Goal: Information Seeking & Learning: Learn about a topic

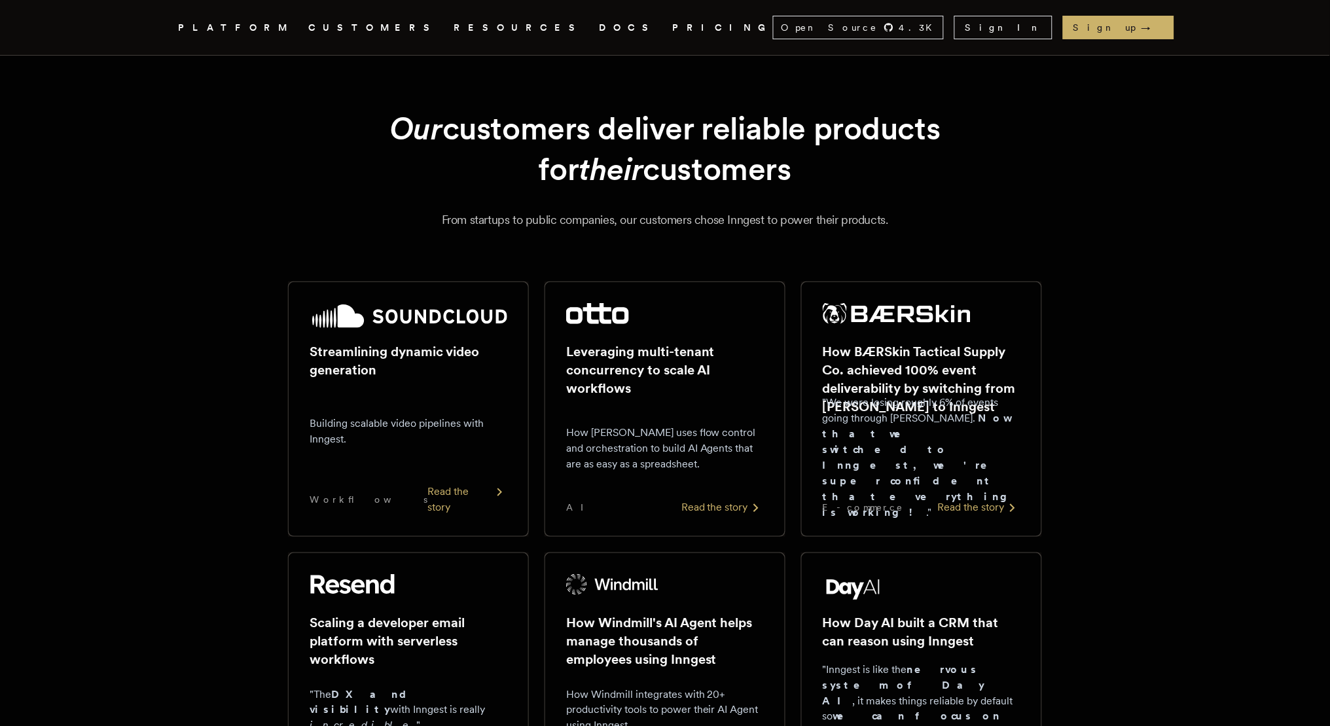
click at [372, 25] on link "CUSTOMERS" at bounding box center [373, 28] width 130 height 16
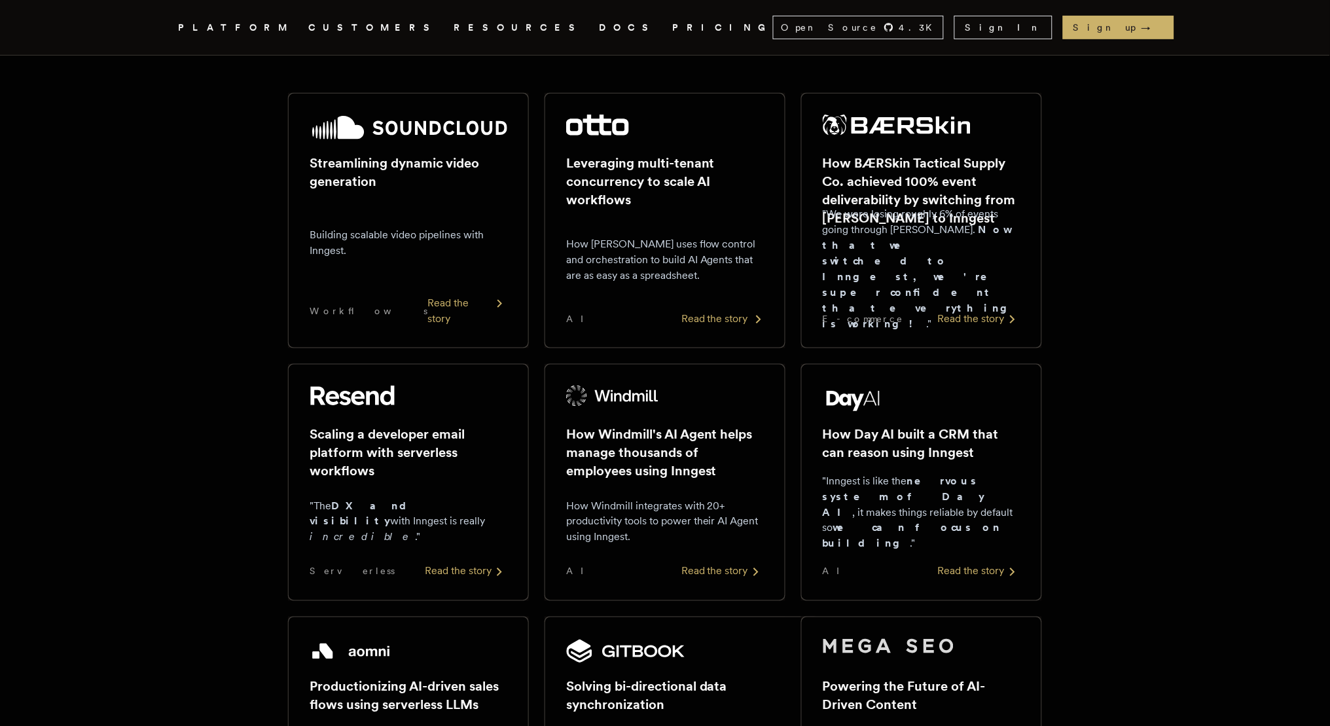
scroll to position [280, 0]
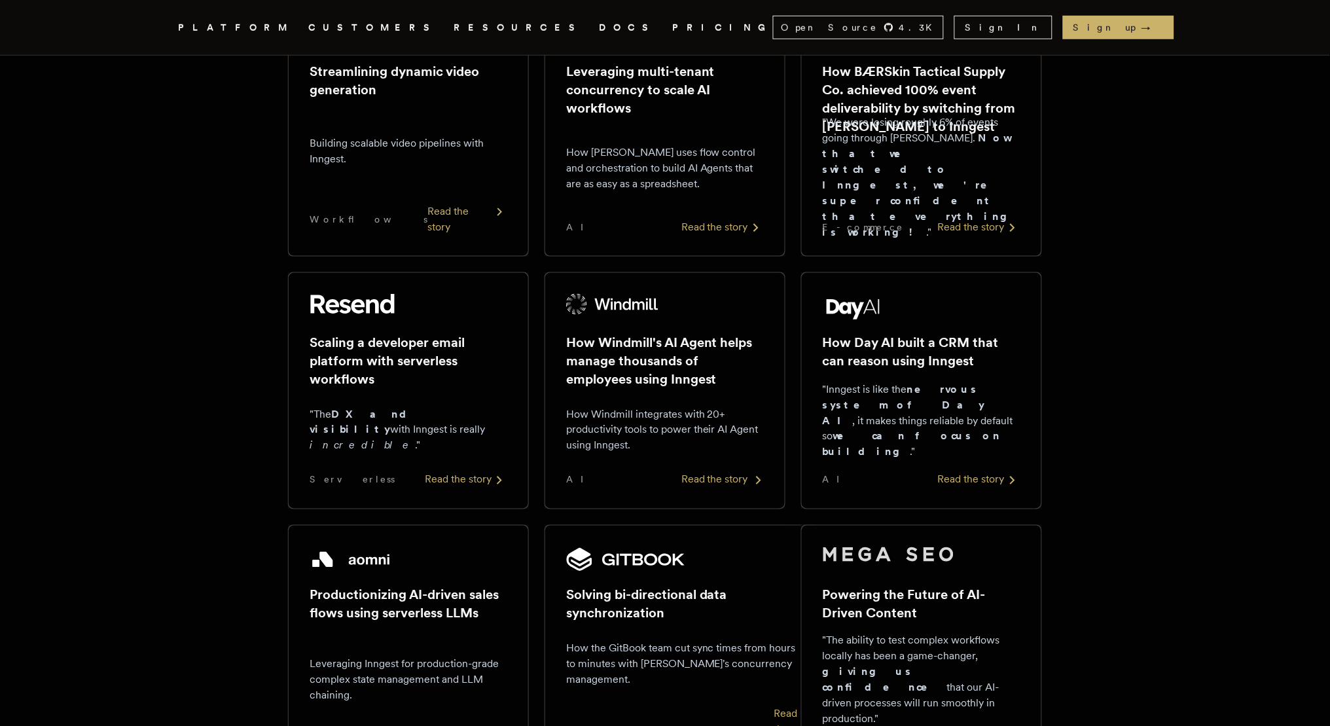
click at [626, 312] on div at bounding box center [665, 307] width 198 height 26
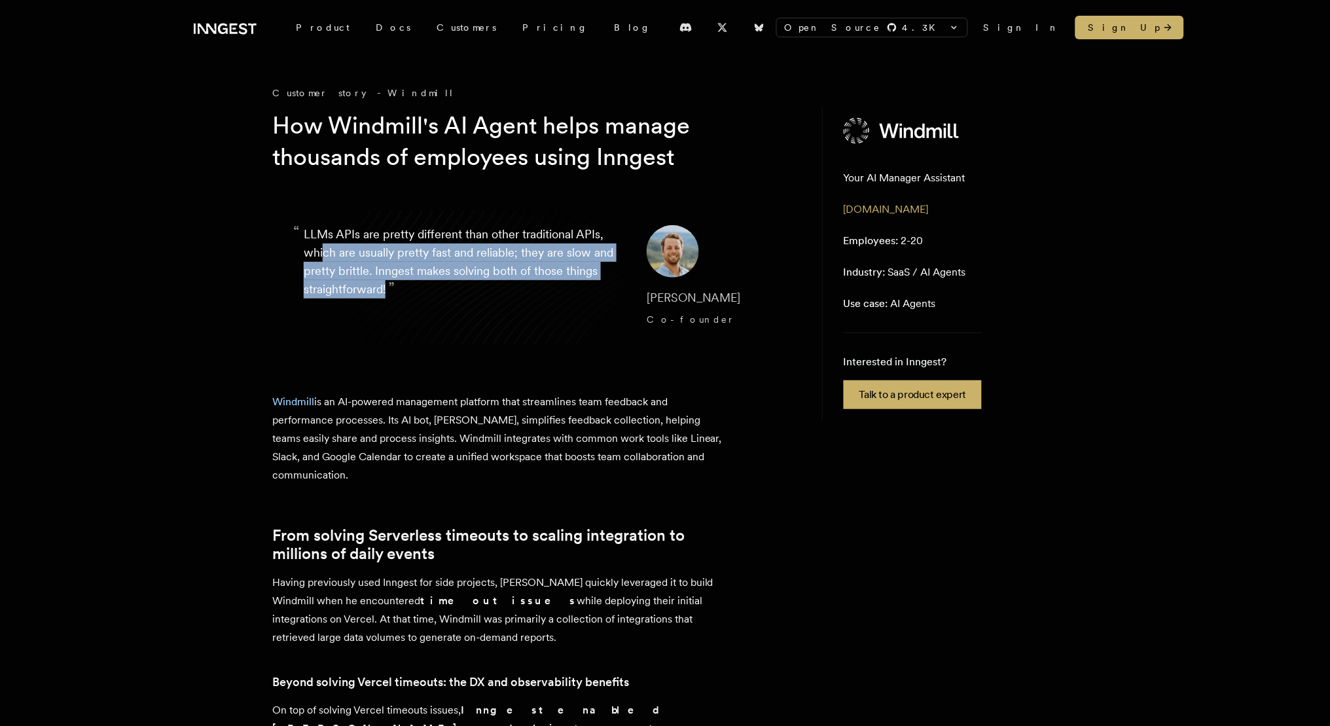
drag, startPoint x: 389, startPoint y: 285, endPoint x: 322, endPoint y: 245, distance: 77.5
click at [322, 246] on p "“ LLMs APIs are pretty different than other traditional APIs, which are usually…" at bounding box center [465, 277] width 322 height 105
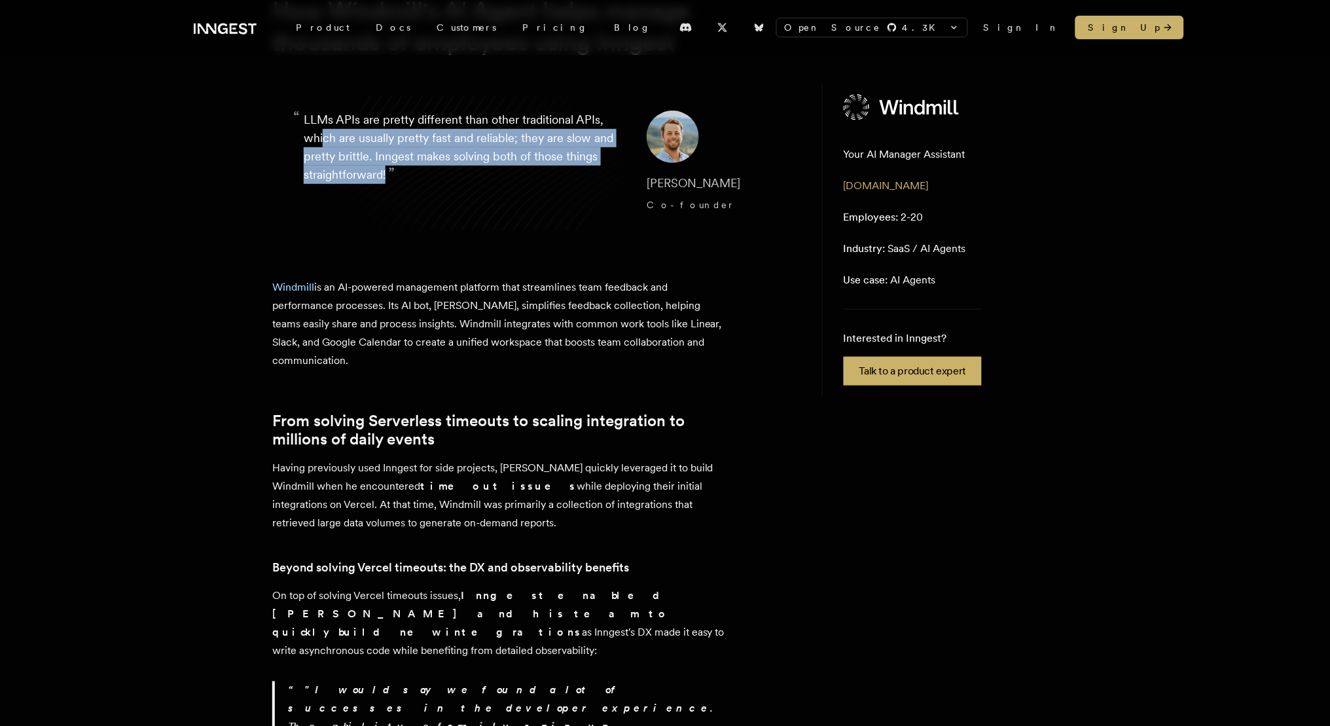
scroll to position [115, 0]
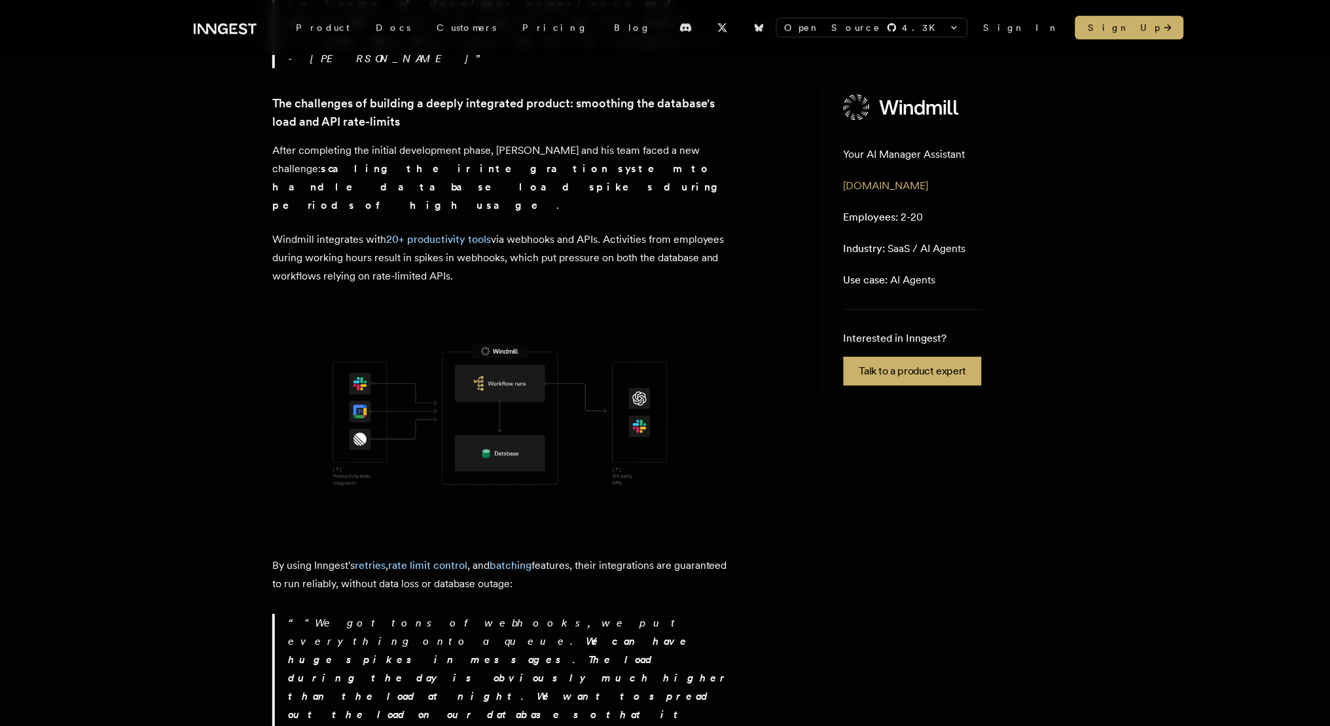
scroll to position [1216, 0]
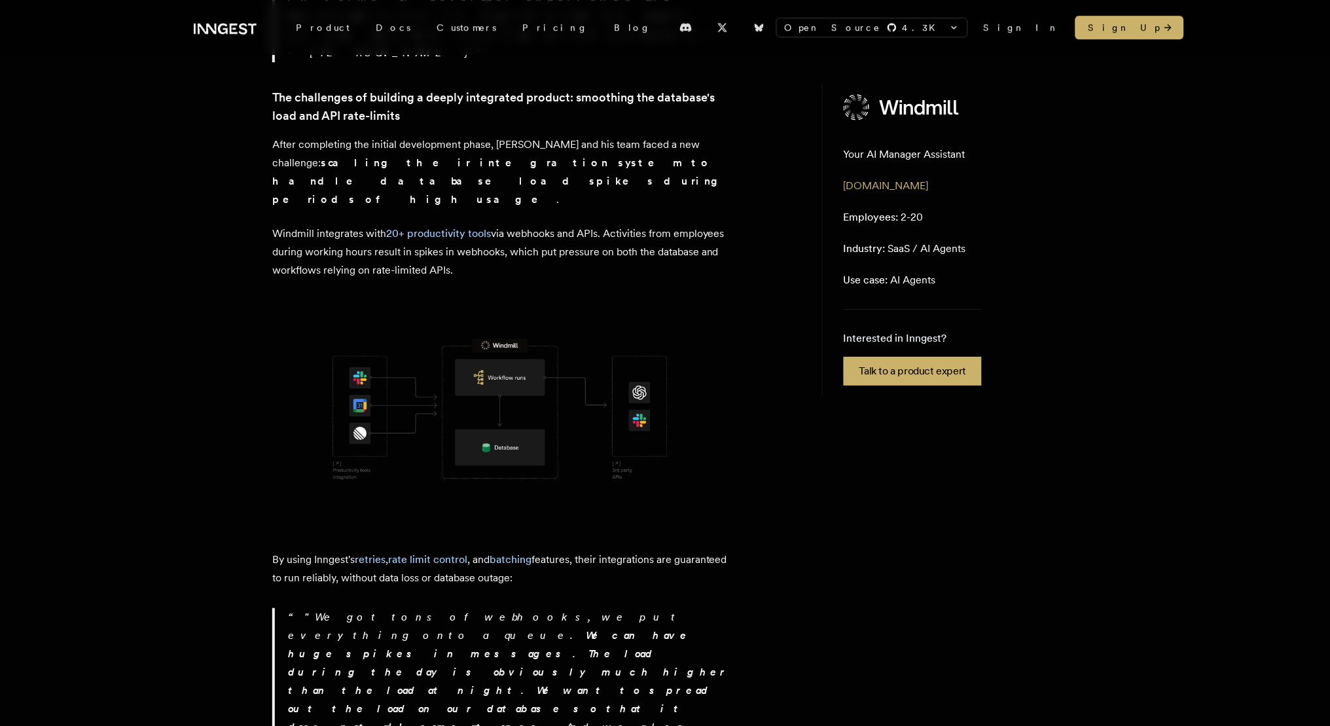
drag, startPoint x: 254, startPoint y: 442, endPoint x: 446, endPoint y: 469, distance: 193.8
copy link "The challenges of building swift interactions with long-running AI workflows"
drag, startPoint x: 274, startPoint y: 508, endPoint x: 608, endPoint y: 530, distance: 334.6
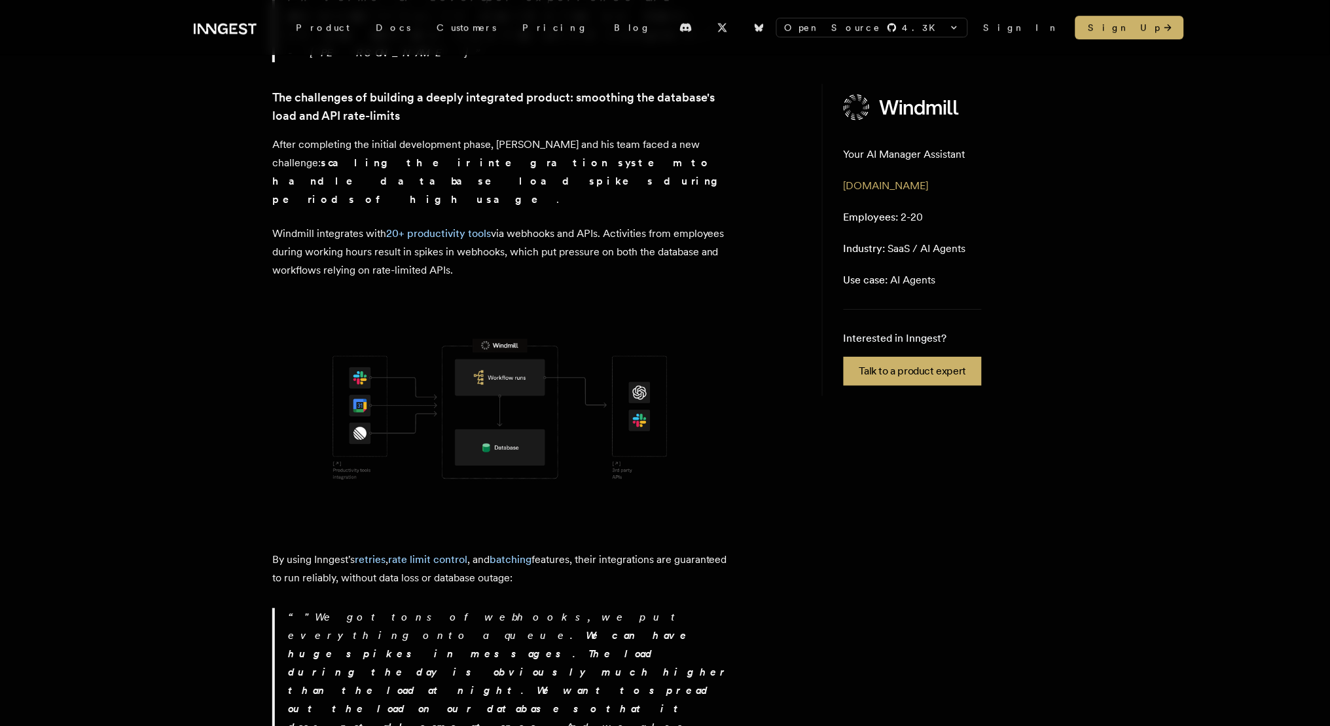
drag, startPoint x: 684, startPoint y: 524, endPoint x: 268, endPoint y: 497, distance: 417.3
copy p "Windmill's extensive integration system is complemented by their AI Agent, Wind…"
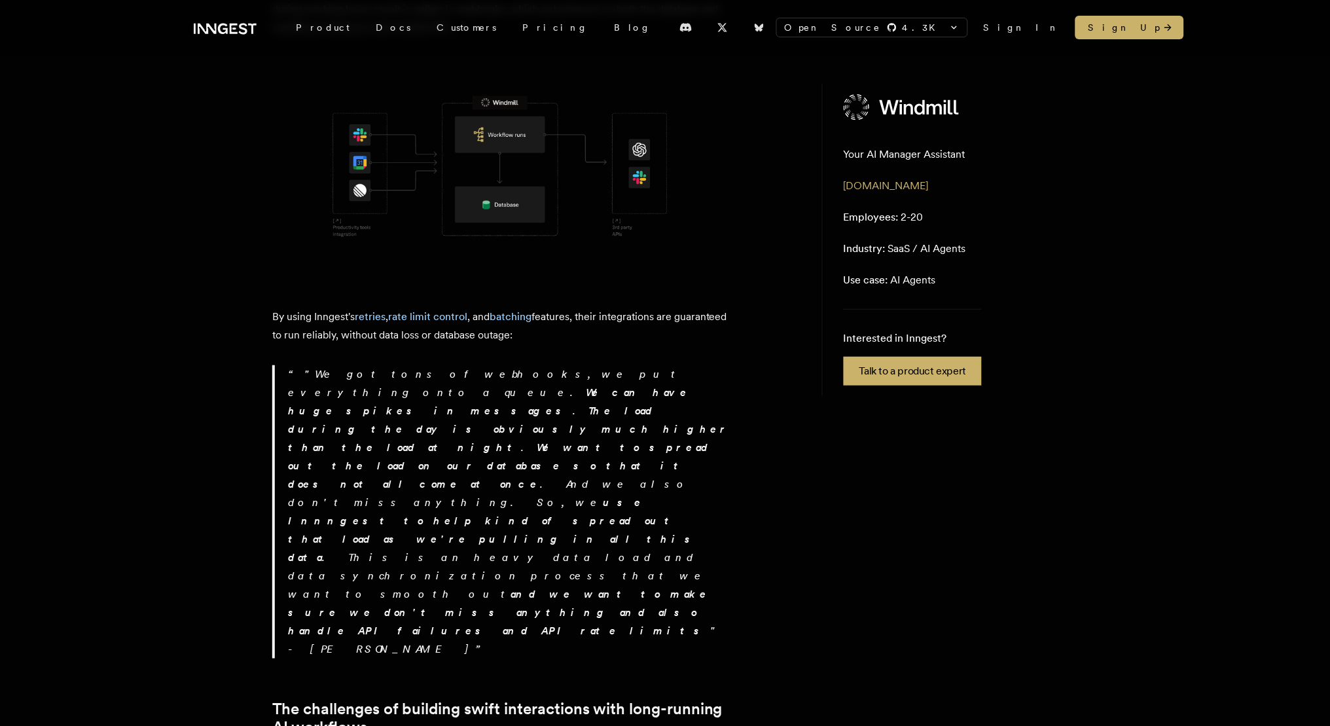
scroll to position [1459, 0]
drag, startPoint x: 596, startPoint y: 328, endPoint x: 267, endPoint y: 325, distance: 328.6
copy link "Building AI conversational experiences: priority queues"
drag, startPoint x: 448, startPoint y: 427, endPoint x: 271, endPoint y: 353, distance: 192.2
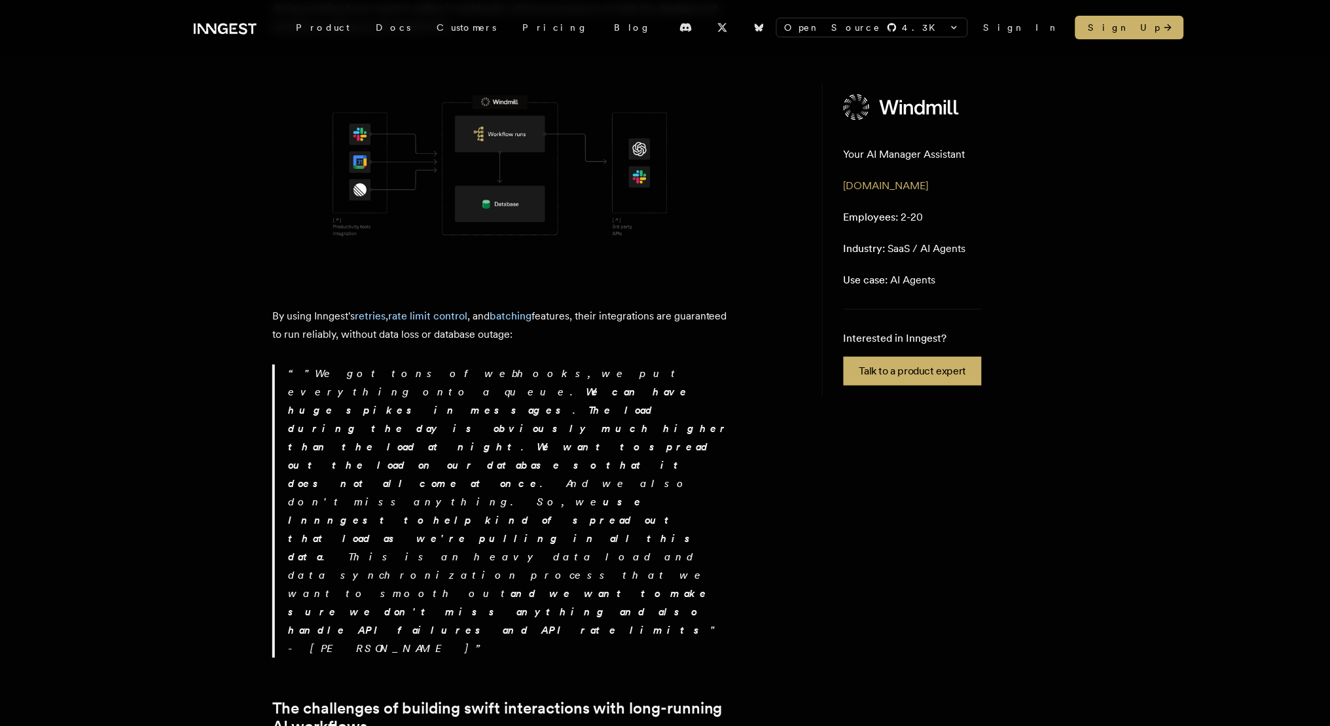
click at [271, 353] on div "Customer story - Windmill How Windmill's AI Agent helps manage thousands of emp…" at bounding box center [664, 683] width 1047 height 4113
copy p "Windy interacts with employees as a Slack bot, relying on Inngest's event-drive…"
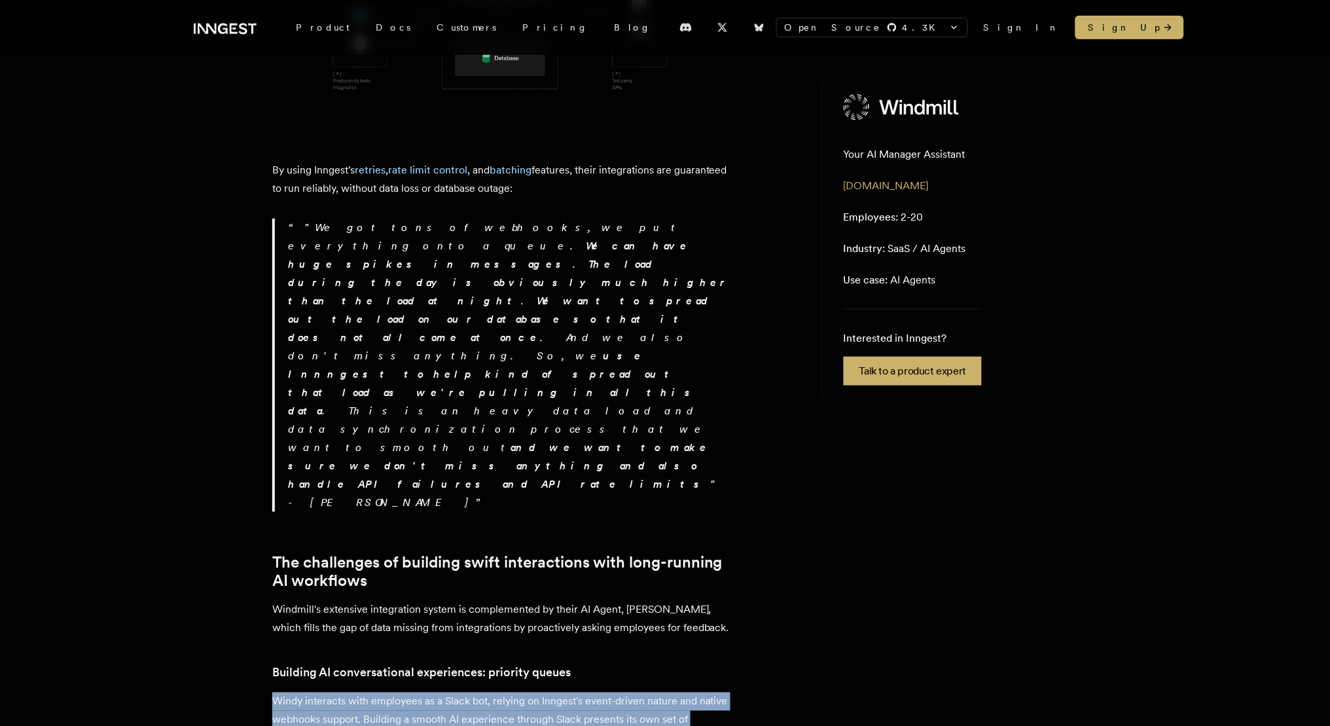
scroll to position [1677, 0]
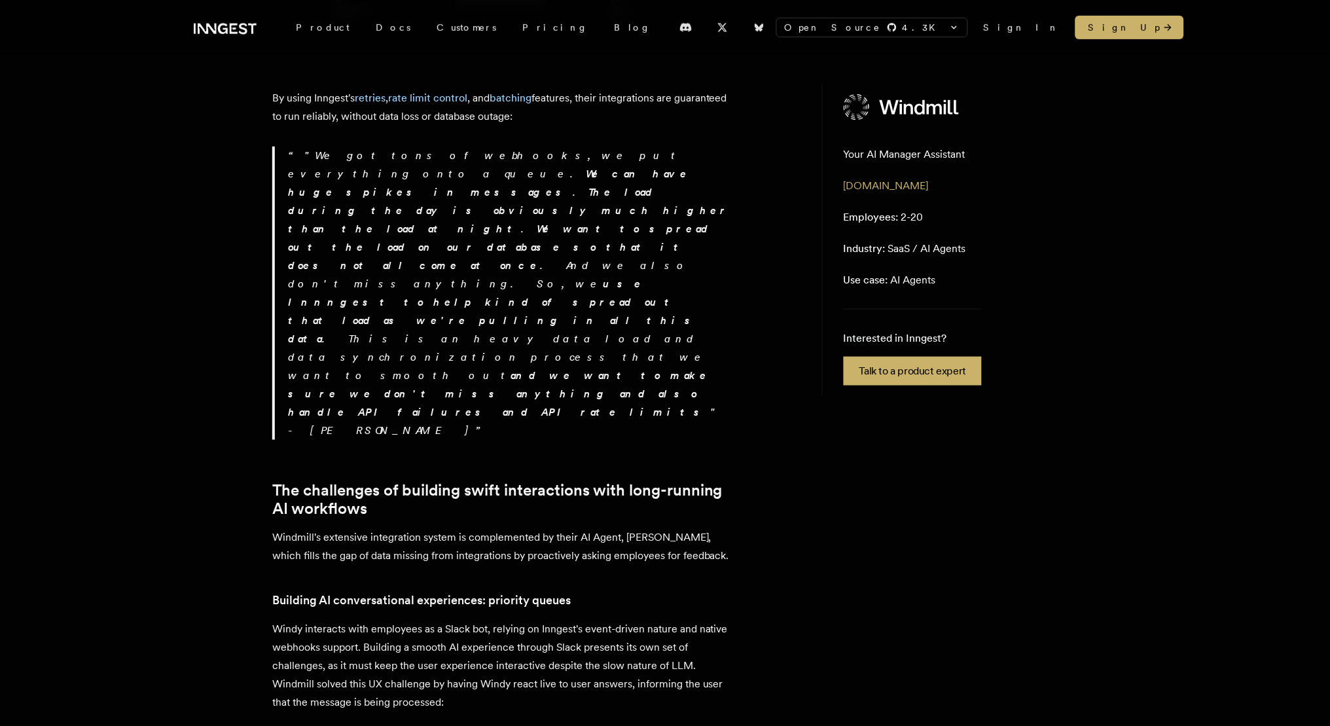
click at [184, 418] on div "Customer story - Windmill How Windmill's AI Agent helps manage thousands of emp…" at bounding box center [664, 465] width 1047 height 4113
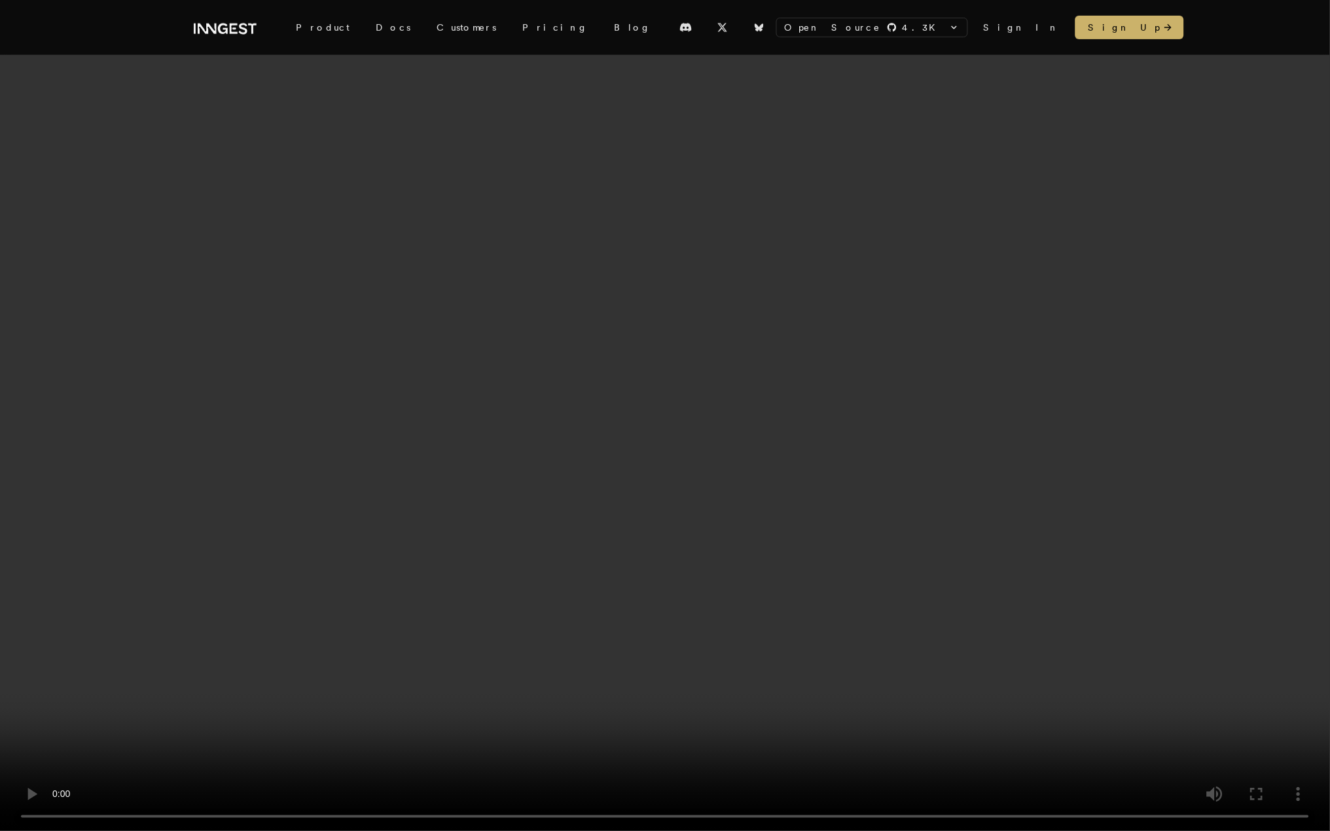
click at [664, 725] on video at bounding box center [665, 415] width 1330 height 831
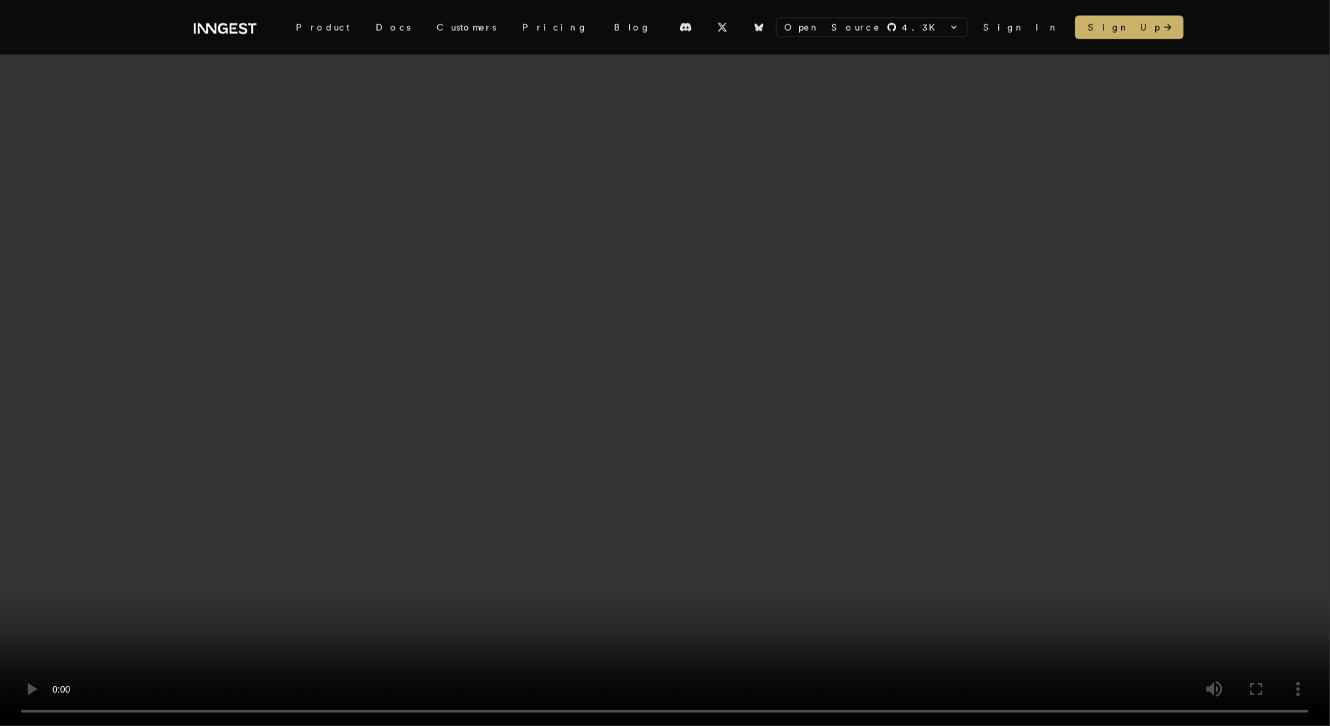
scroll to position [1957, 0]
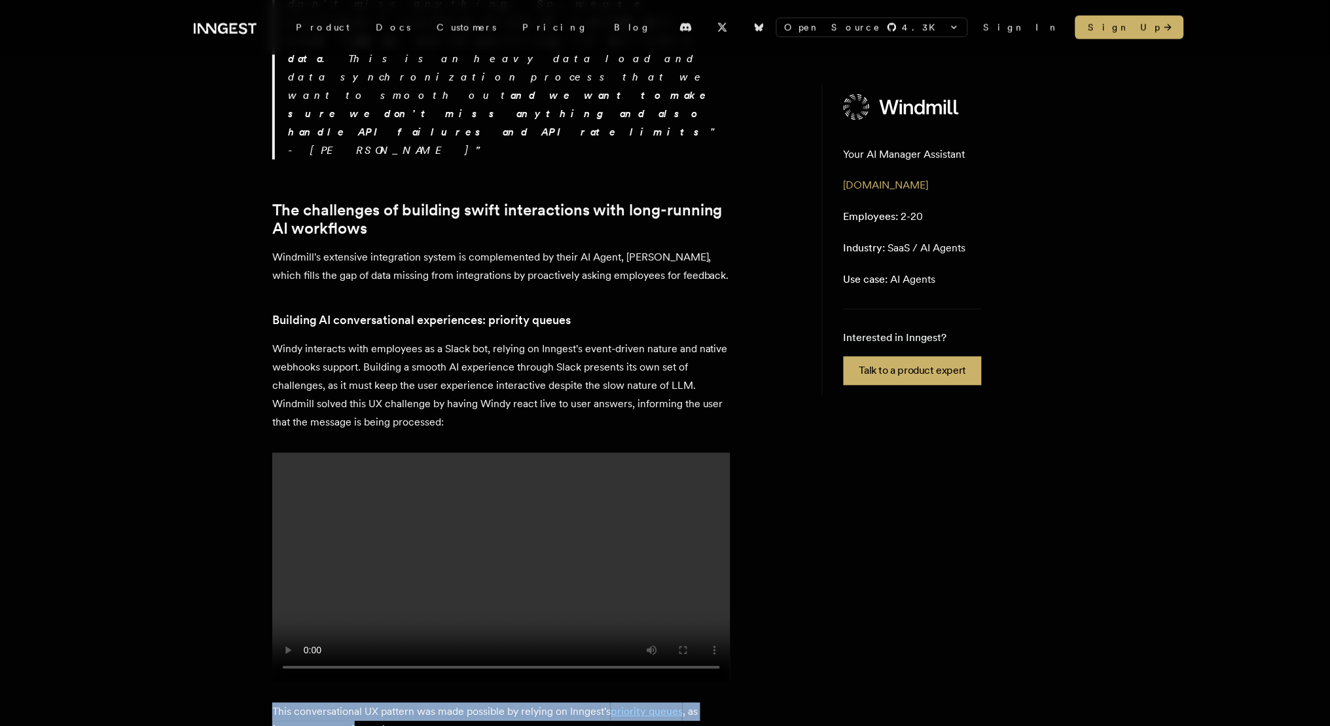
drag, startPoint x: 358, startPoint y: 263, endPoint x: 260, endPoint y: 241, distance: 100.5
click at [260, 241] on div "Customer story - Windmill How Windmill's AI Agent helps manage thousands of emp…" at bounding box center [664, 185] width 1047 height 4113
copy p "This conversational UX pattern was made possible by relying on Inngest's priori…"
drag, startPoint x: 396, startPoint y: 350, endPoint x: 299, endPoint y: 295, distance: 112.0
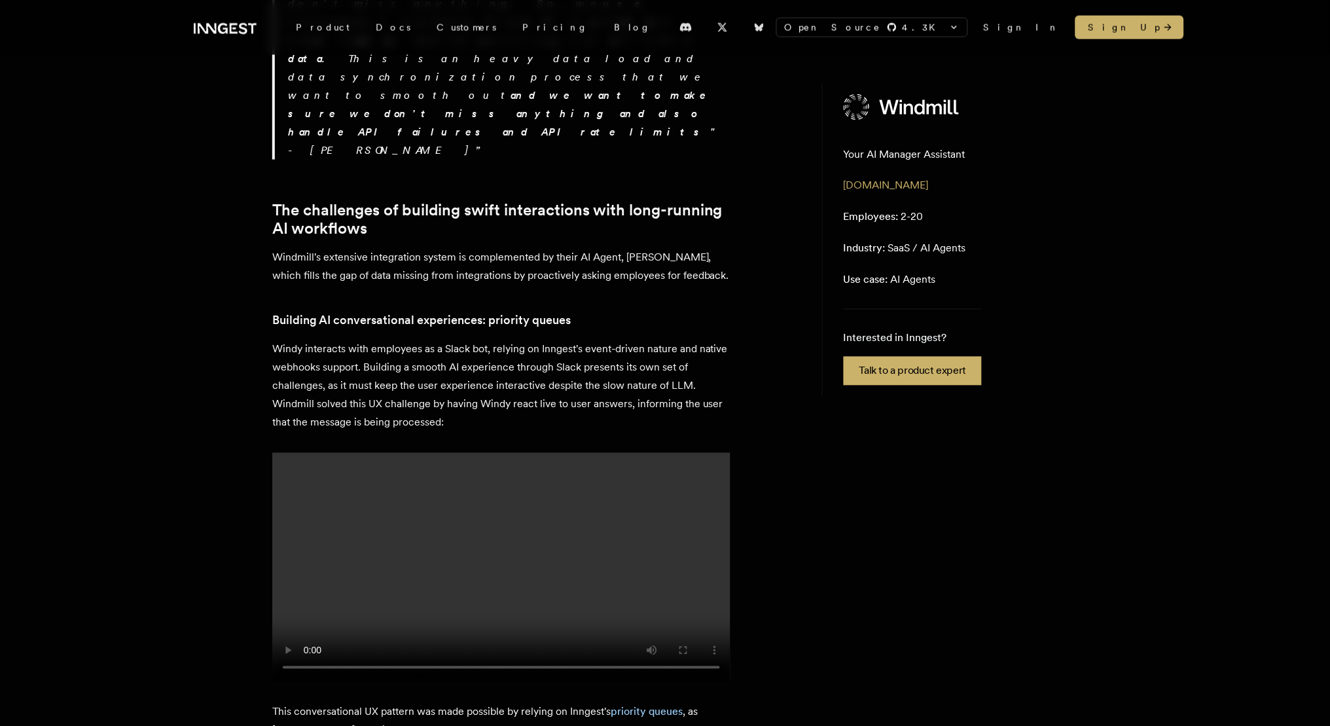
copy p "A lot of our interfaces in Slack , and so when we're responding to a message, w…"
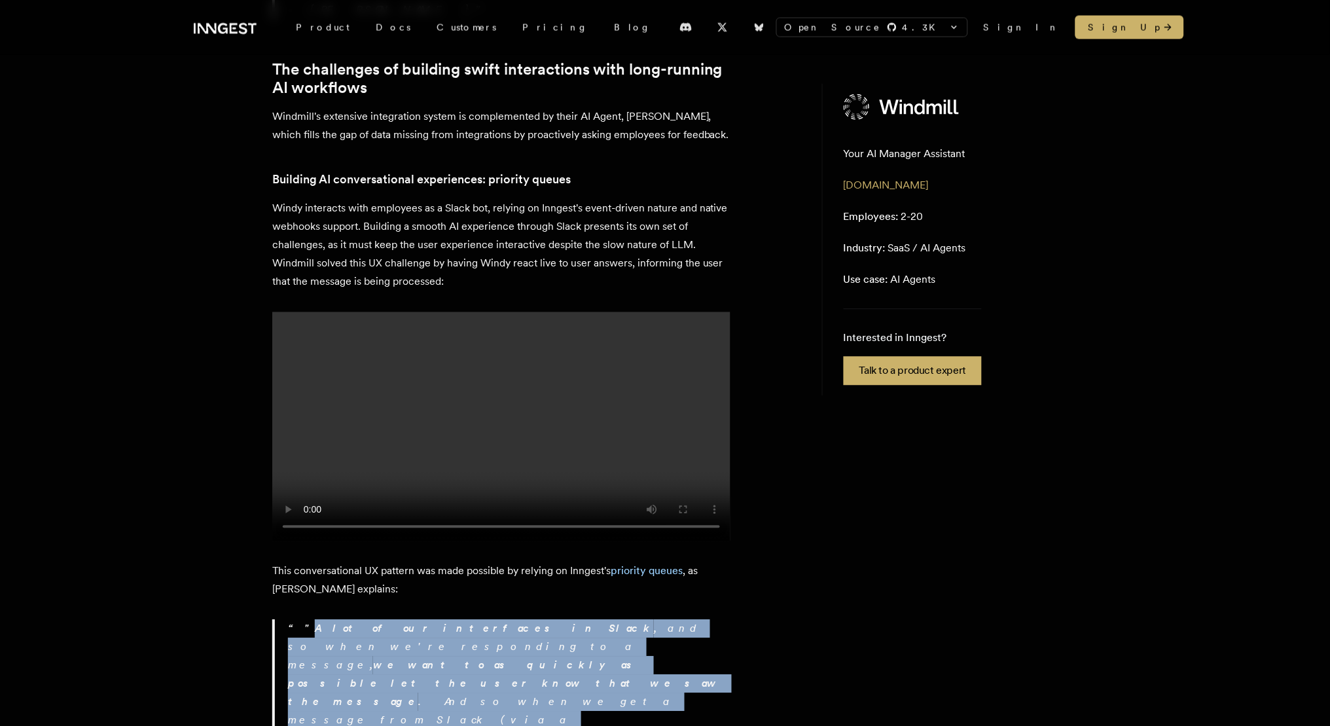
scroll to position [2099, 0]
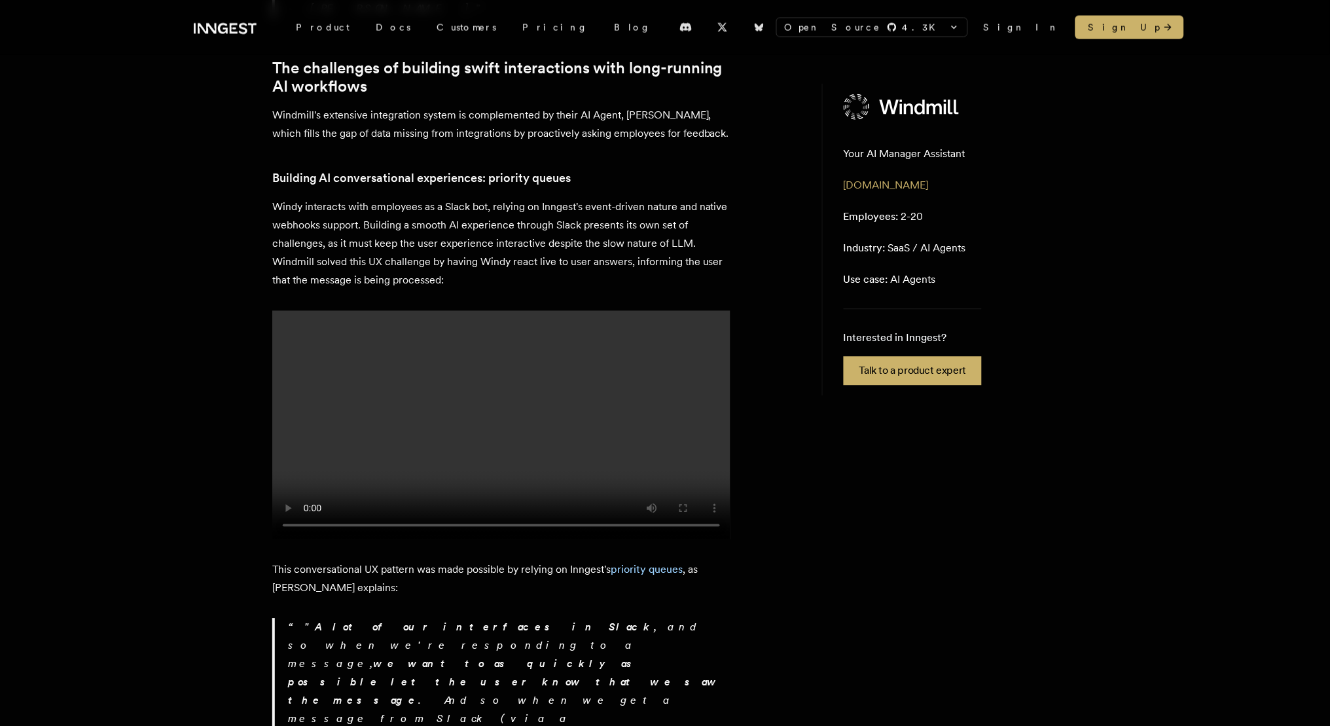
drag, startPoint x: 522, startPoint y: 251, endPoint x: 266, endPoint y: 252, distance: 256.0
copy link "Generating reports reliably with Inngest steps"
drag, startPoint x: 520, startPoint y: 296, endPoint x: 274, endPoint y: 278, distance: 246.8
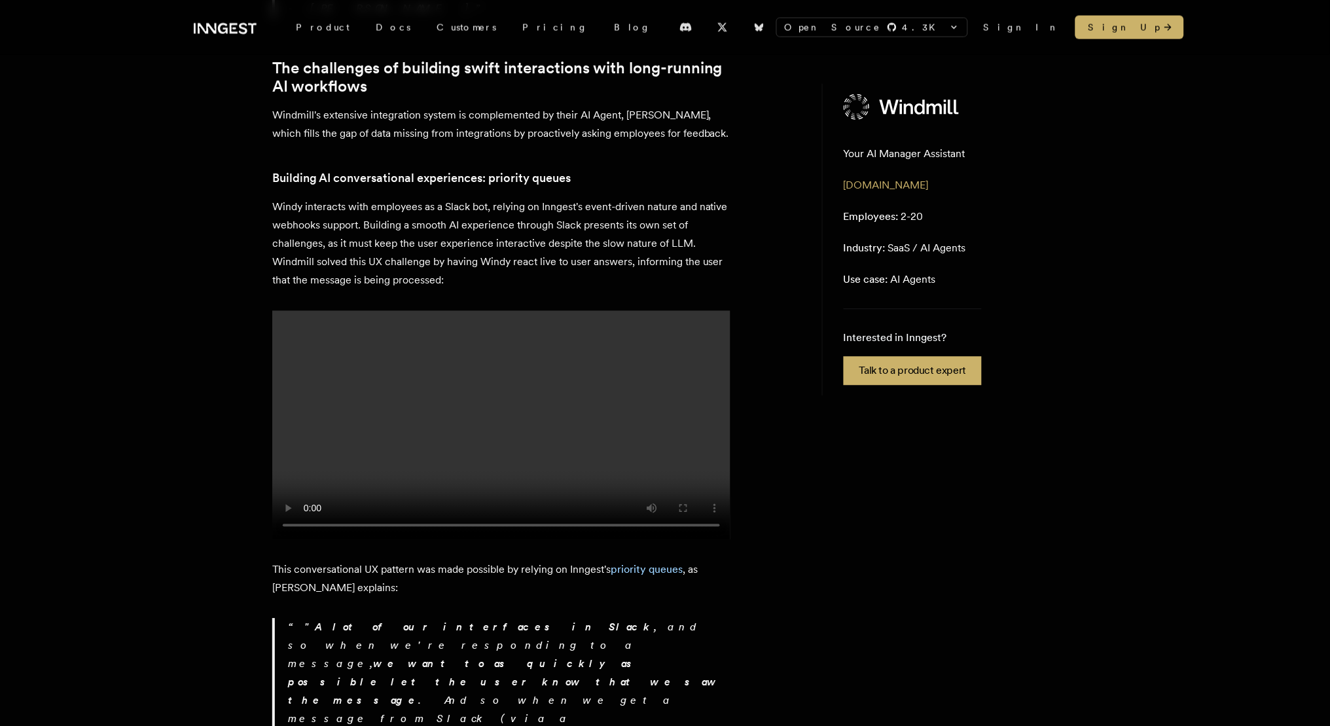
copy p "The data gathered through the integration pipelines and Windy feedback conversa…"
drag, startPoint x: 345, startPoint y: 346, endPoint x: 267, endPoint y: 346, distance: 77.9
click at [267, 346] on div "Customer story - Windmill How Windmill's AI Agent helps manage thousands of emp…" at bounding box center [664, 43] width 1047 height 4113
drag, startPoint x: 348, startPoint y: 382, endPoint x: 269, endPoint y: 343, distance: 88.1
click at [269, 343] on div "Customer story - Windmill How Windmill's AI Agent helps manage thousands of emp…" at bounding box center [664, 43] width 1047 height 4113
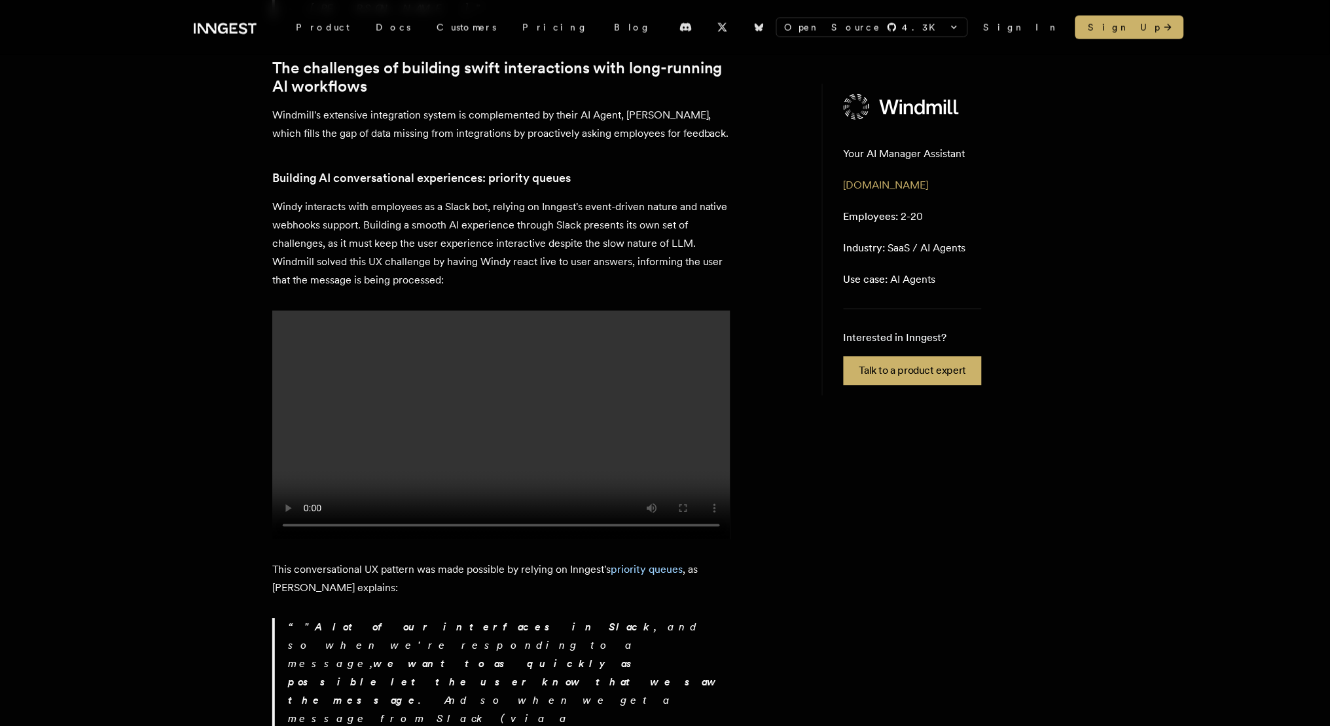
copy p "Reports answer high-level and complex questions directly from Slack or via the …"
drag, startPoint x: 335, startPoint y: 467, endPoint x: 264, endPoint y: 416, distance: 87.6
click at [264, 416] on div "Customer story - Windmill How Windmill's AI Agent helps manage thousands of emp…" at bounding box center [664, 43] width 1047 height 4113
copy p "These reports utilize Inngest's steps flexibility, functioning as dynamically e…"
drag, startPoint x: 391, startPoint y: 556, endPoint x: 266, endPoint y: 501, distance: 136.0
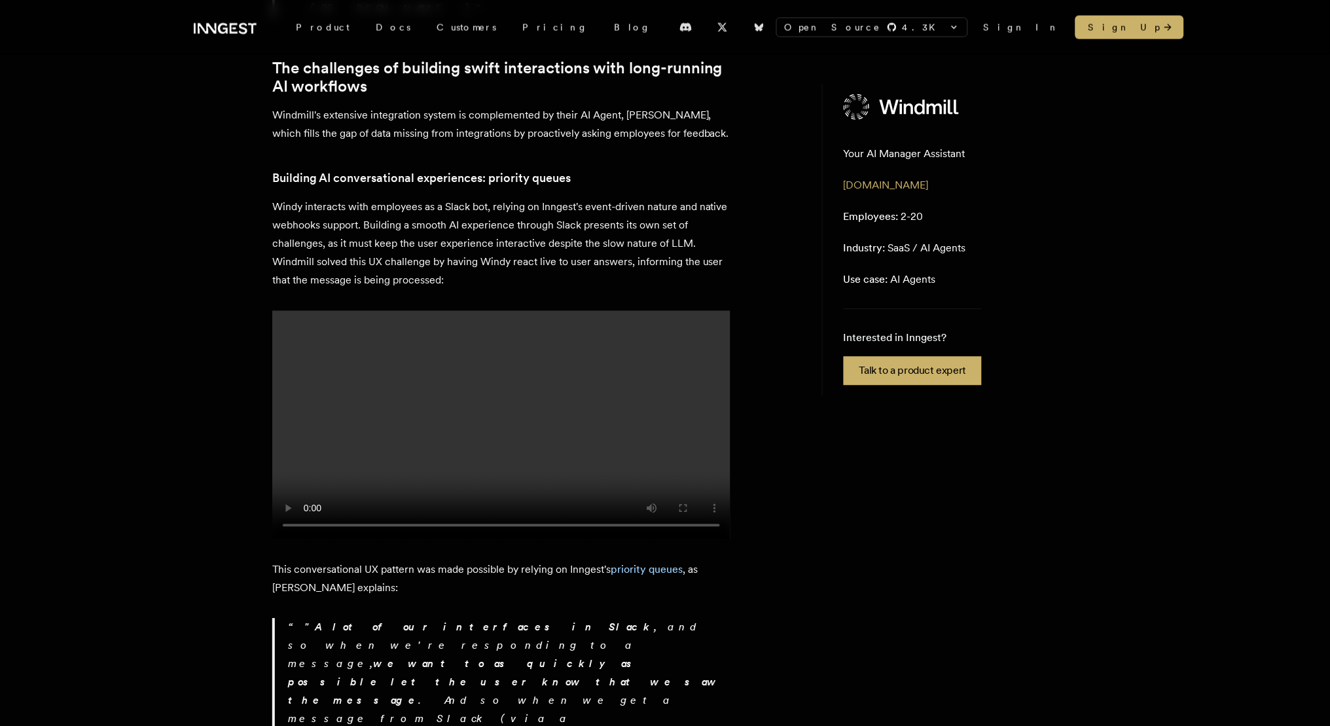
click at [266, 501] on div "Customer story - Windmill How Windmill's AI Agent helps manage thousands of emp…" at bounding box center [664, 43] width 1047 height 4113
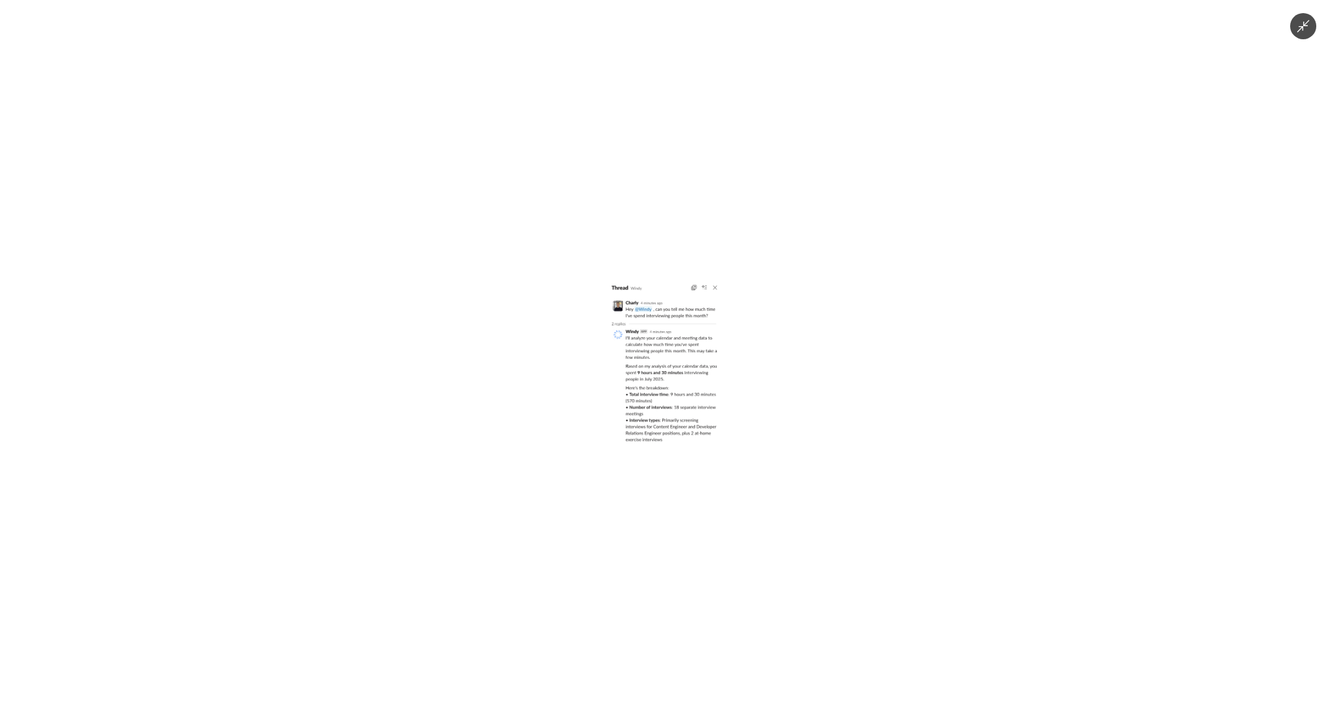
click at [651, 361] on img at bounding box center [665, 363] width 113 height 163
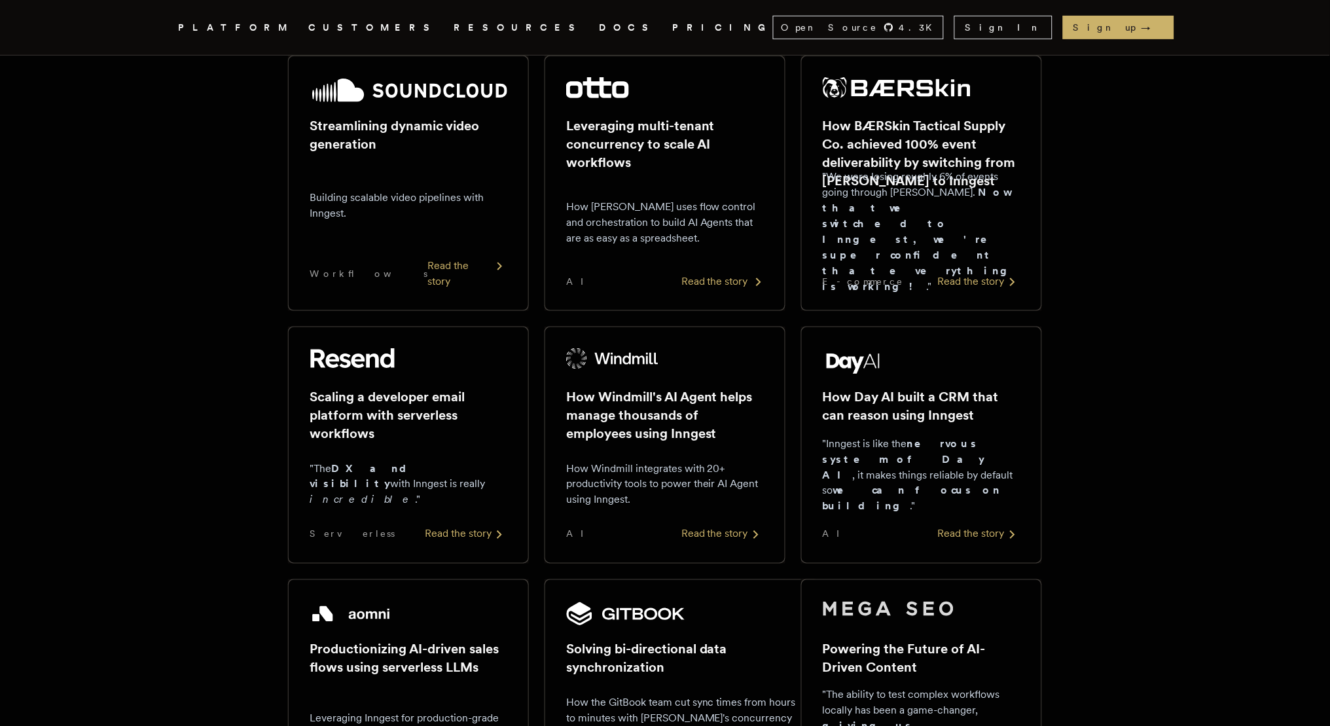
scroll to position [238, 0]
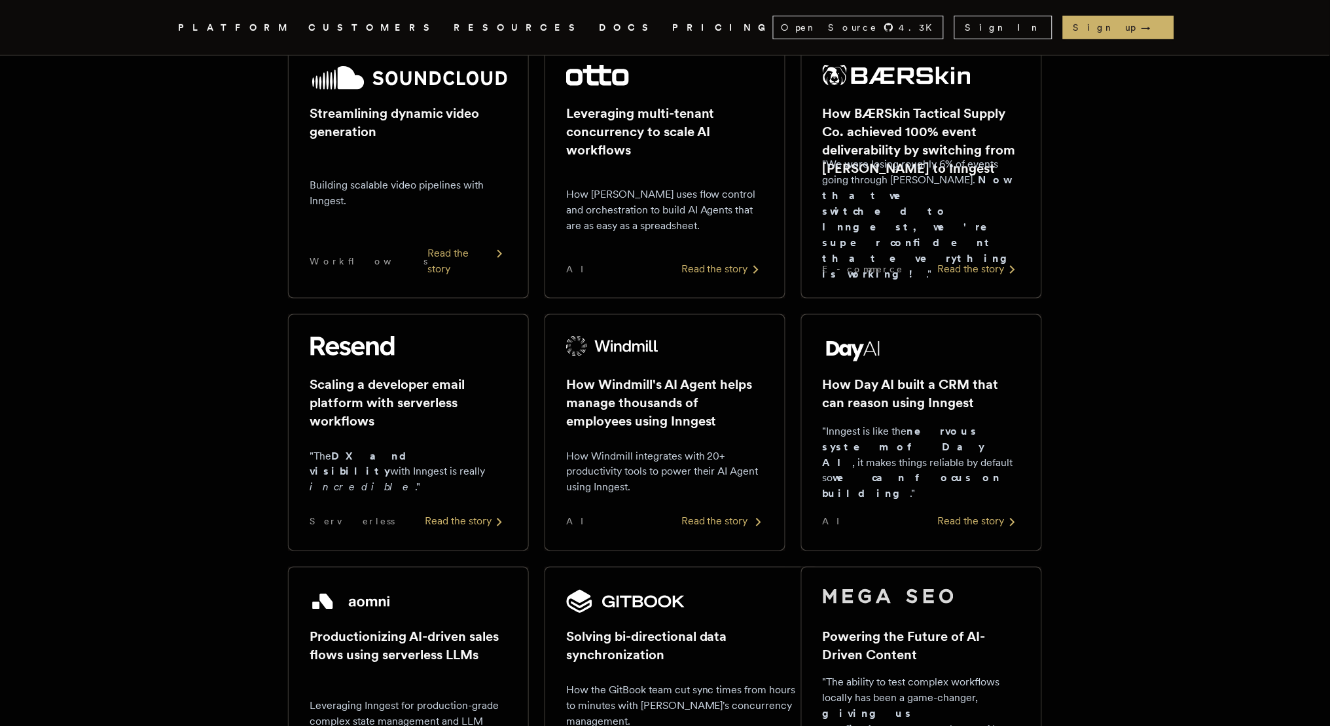
click at [630, 441] on div "How Windmill integrates with 20+ productivity tools to power their AI Agent usi…" at bounding box center [665, 472] width 198 height 63
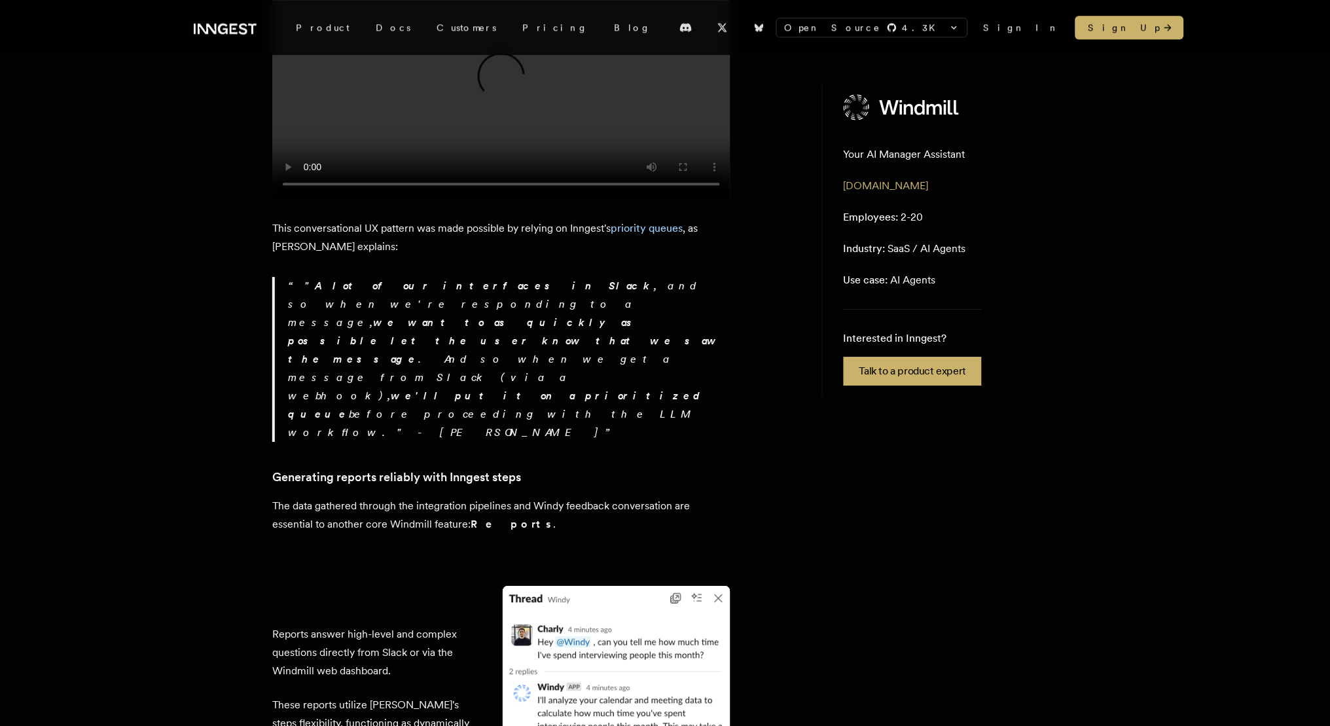
scroll to position [2444, 0]
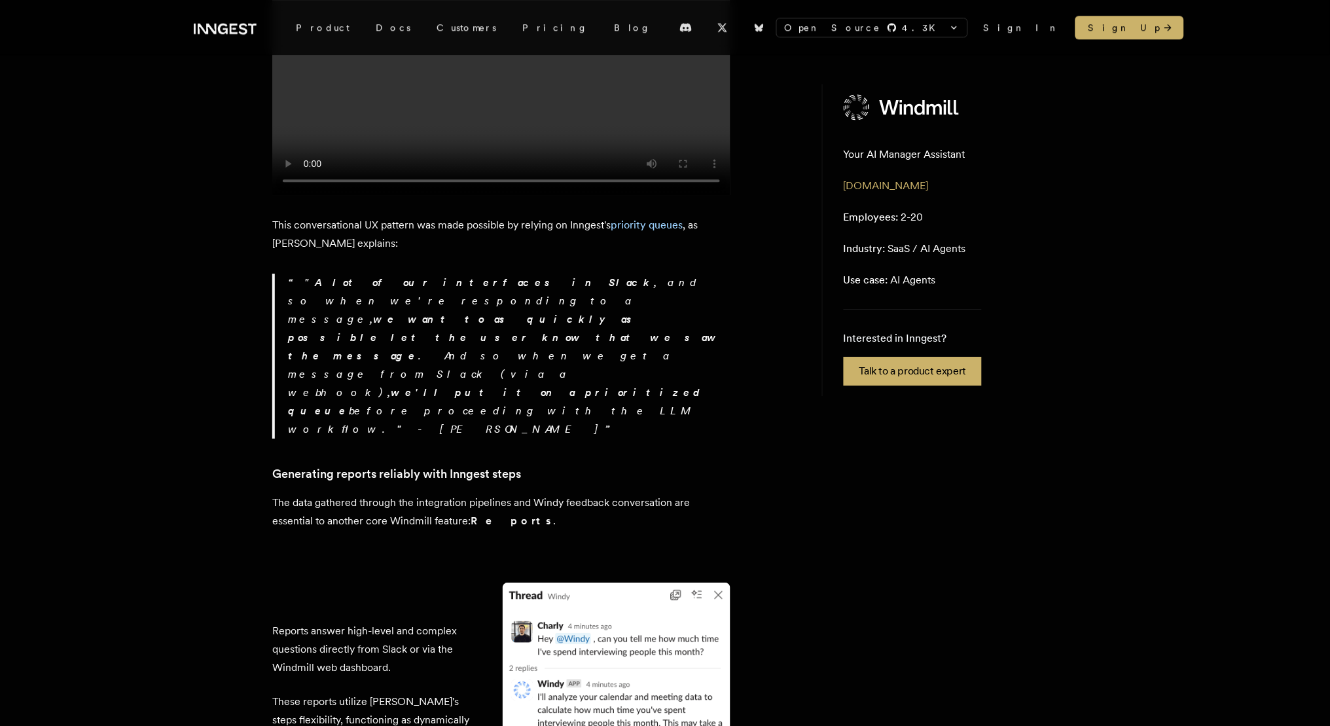
drag, startPoint x: 403, startPoint y: 333, endPoint x: 299, endPoint y: 261, distance: 126.0
copy p "Those are pretty long workflows where we're gathering data, we're summarizing d…"
drag, startPoint x: 308, startPoint y: 391, endPoint x: 274, endPoint y: 372, distance: 39.6
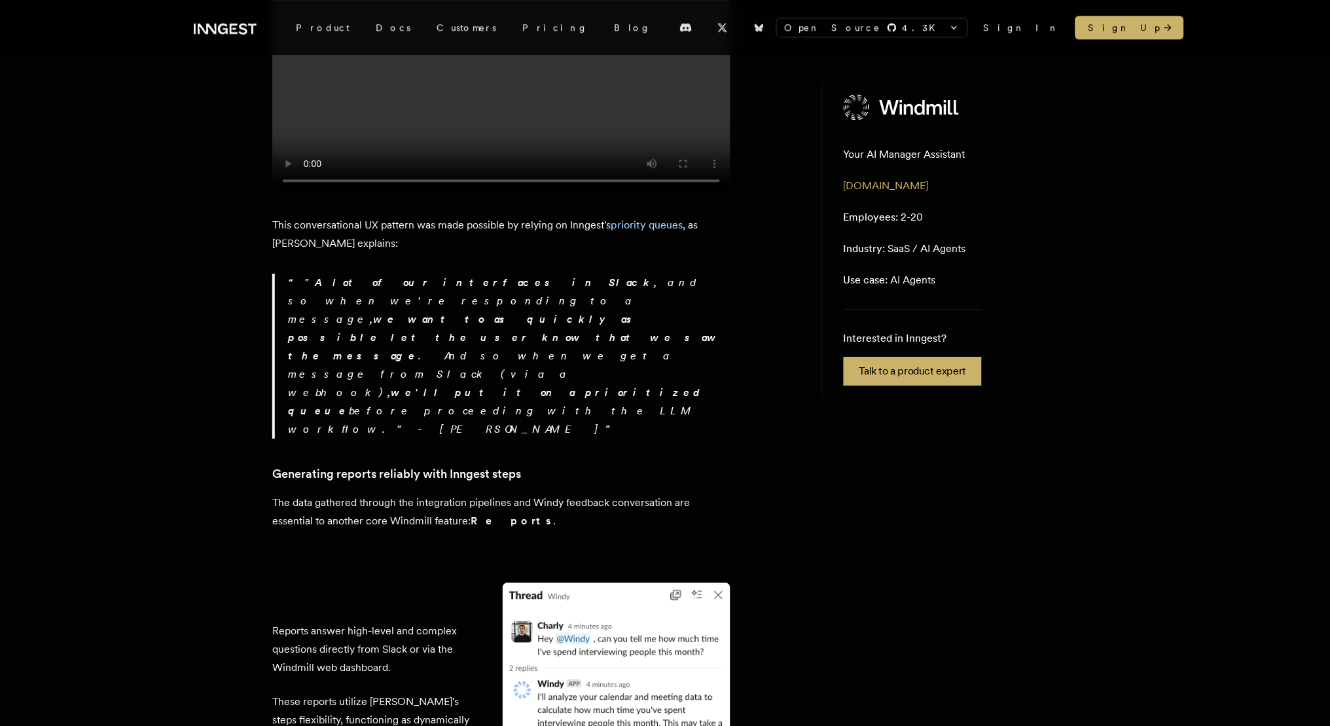
copy p "With Inngest, Max and his teams get all the tools to reliably operate their rep…"
drag, startPoint x: 343, startPoint y: 425, endPoint x: 289, endPoint y: 425, distance: 54.3
drag, startPoint x: 435, startPoint y: 441, endPoint x: 346, endPoint y: 422, distance: 91.2
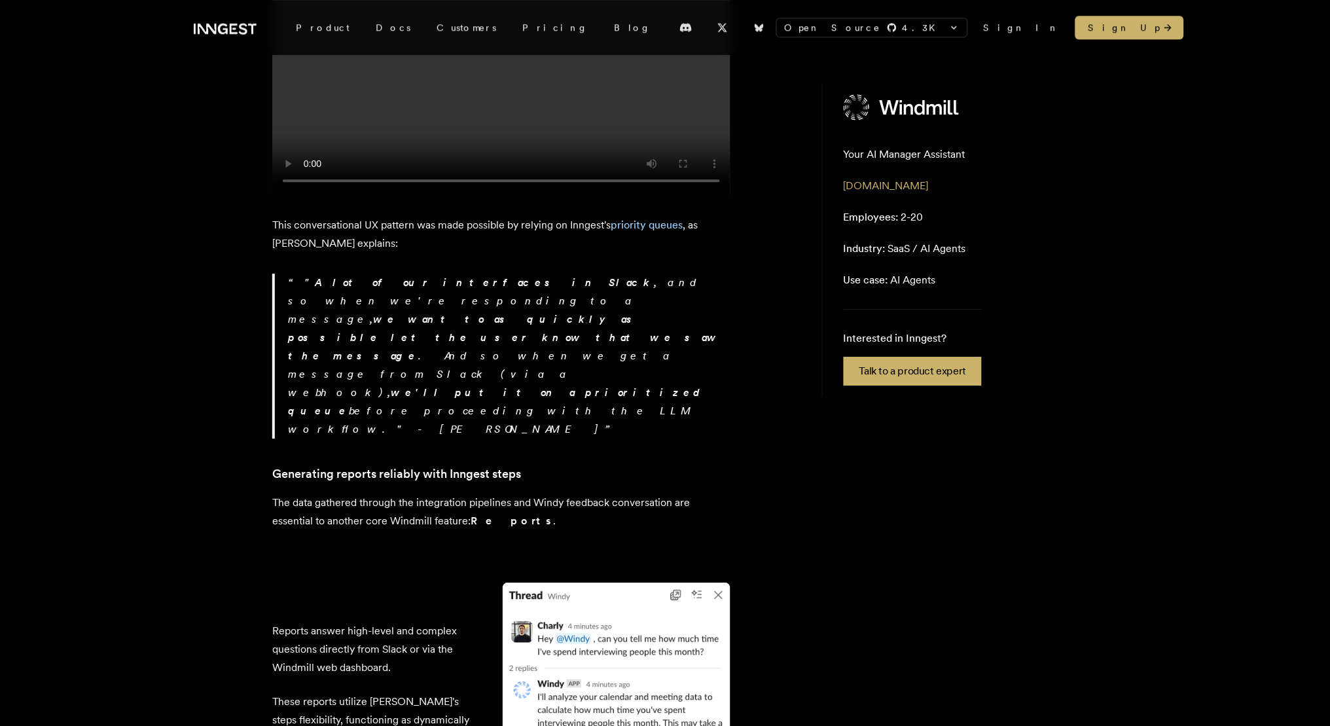
copy li "Inngest's steps split each workflow into retriable steps, gracefully handling a…"
drag, startPoint x: 369, startPoint y: 503, endPoint x: 447, endPoint y: 456, distance: 91.1
copy li "Evenly spreading the execution of reporting workflows, to avoid scenarios when …"
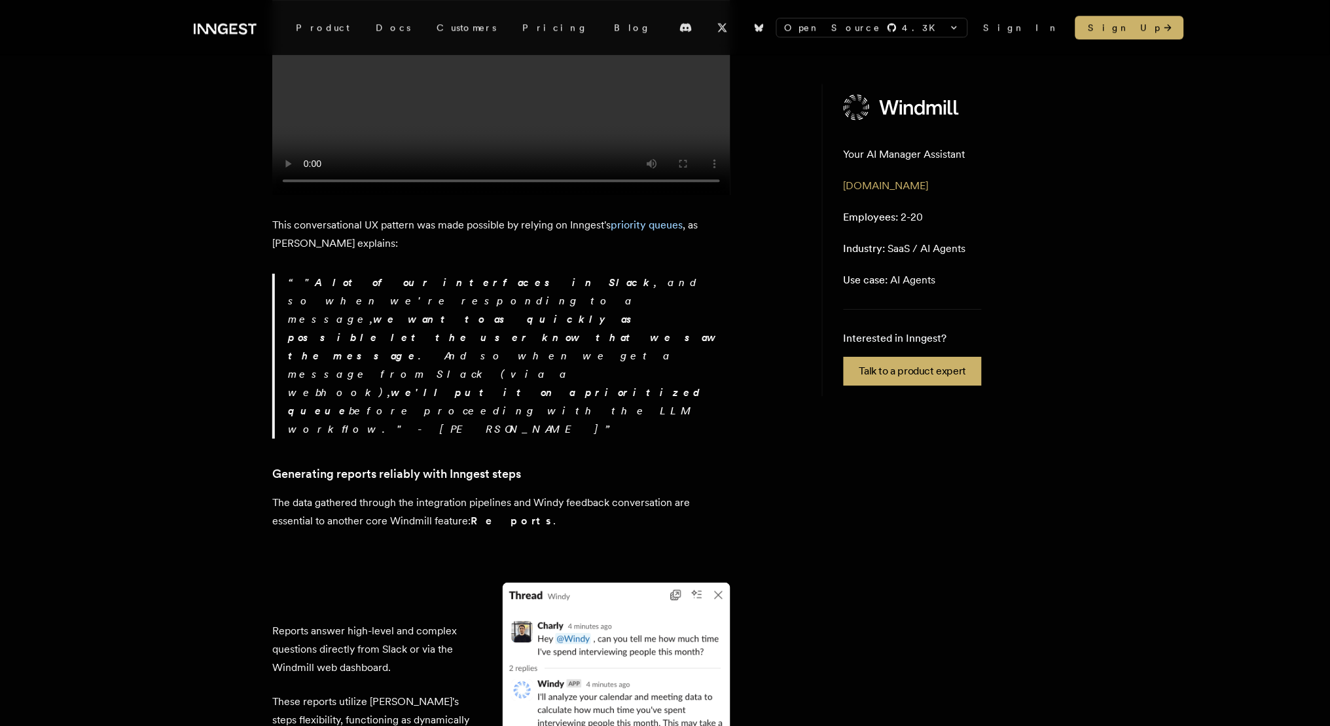
drag, startPoint x: 365, startPoint y: 522, endPoint x: 633, endPoint y: 547, distance: 268.8
drag, startPoint x: 638, startPoint y: 543, endPoint x: 364, endPoint y: 522, distance: 274.4
copy li "Each workflow's step becomes introspectable with access to its input and output…"
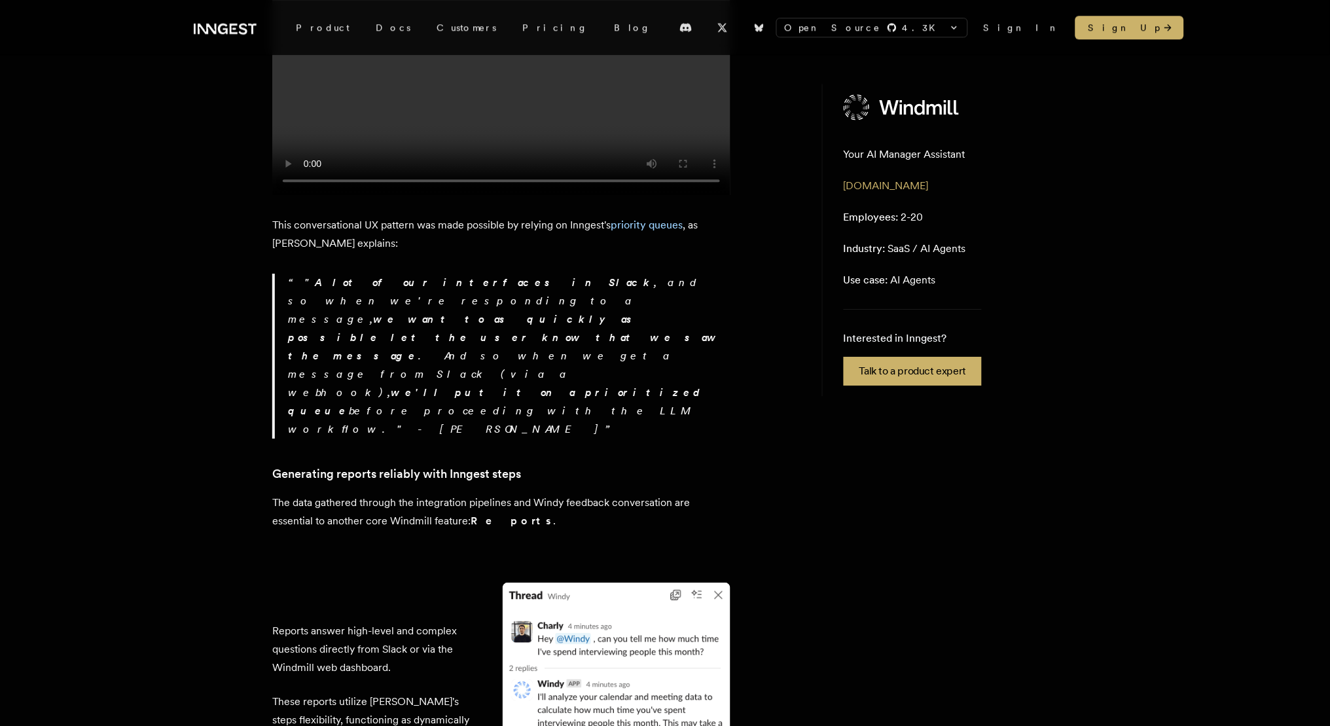
copy li "Each workflow's step becomes introspectable with access to its input and output…"
drag, startPoint x: 341, startPoint y: 422, endPoint x: 289, endPoint y: 422, distance: 51.7
copy strong "Durability"
drag, startPoint x: 443, startPoint y: 463, endPoint x: 252, endPoint y: 462, distance: 190.5
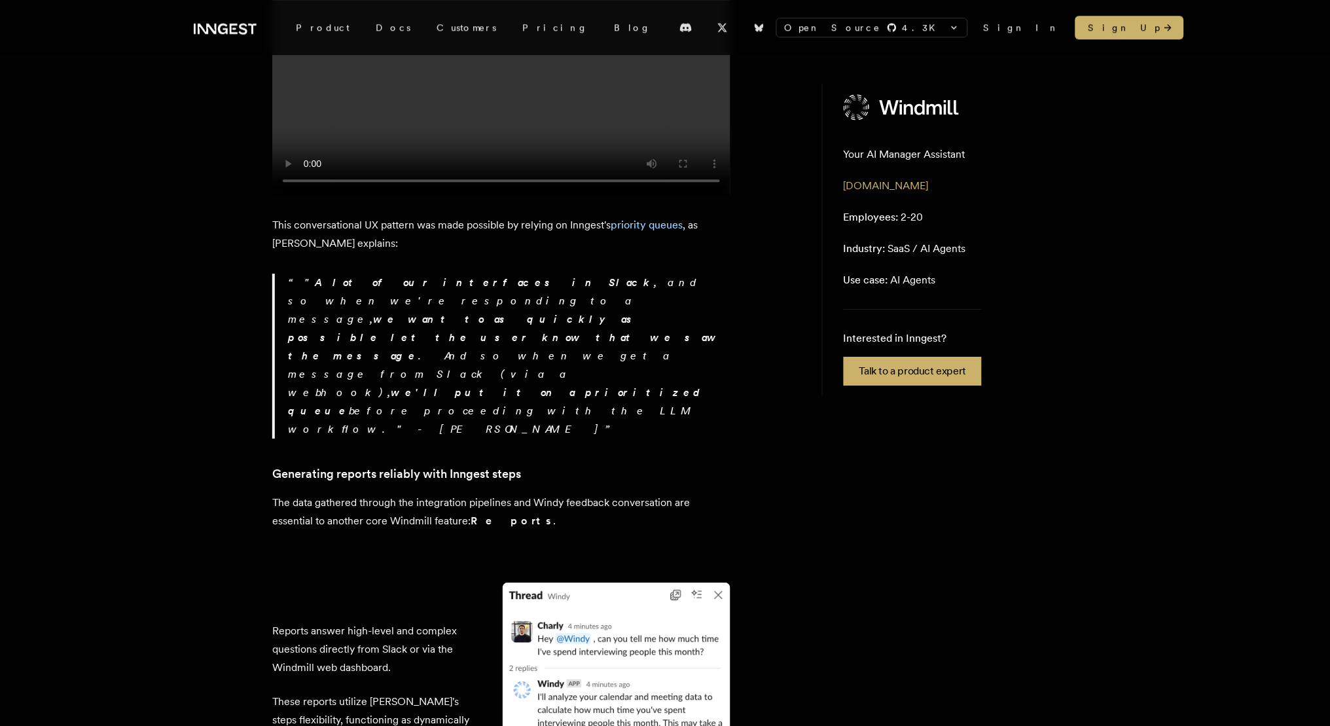
copy li "Multitenancy and Flow control :"
drag, startPoint x: 359, startPoint y: 522, endPoint x: 294, endPoint y: 524, distance: 65.5
copy li "Observability :"
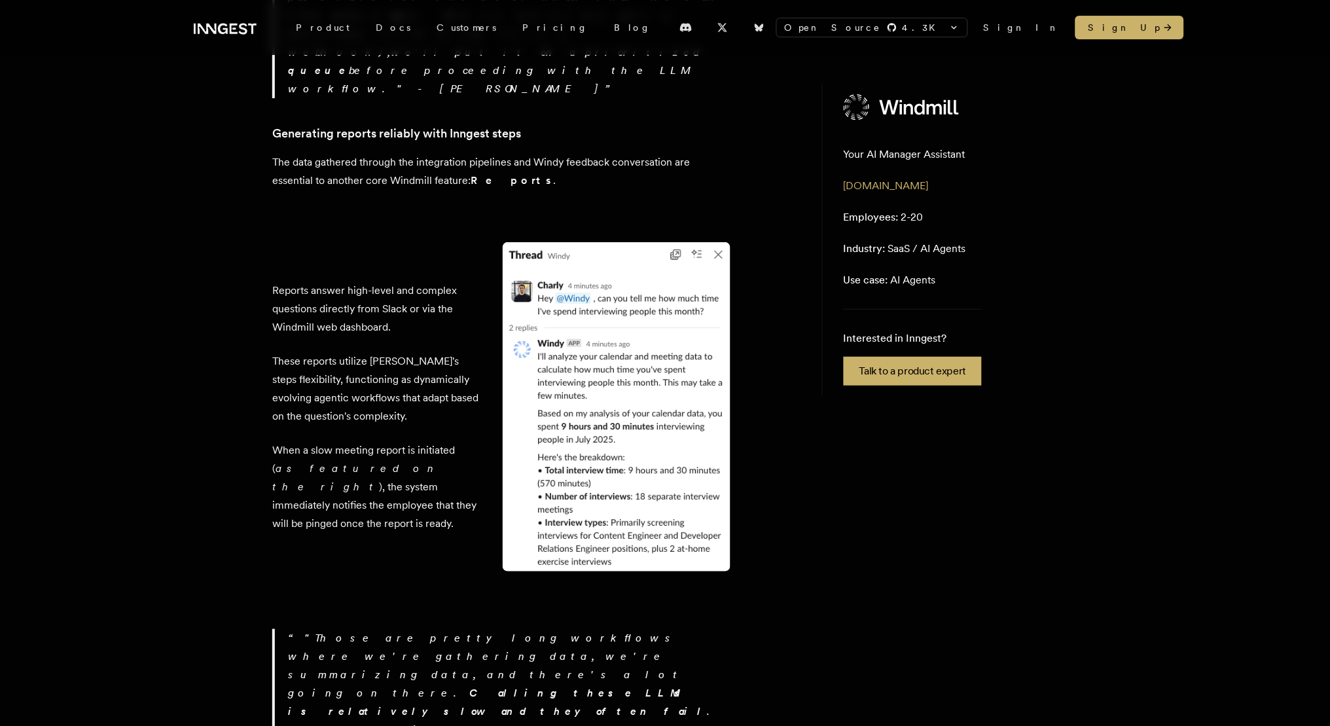
scroll to position [2786, 0]
drag, startPoint x: 508, startPoint y: 259, endPoint x: 270, endPoint y: 254, distance: 238.4
drag, startPoint x: 527, startPoint y: 310, endPoint x: 273, endPoint y: 285, distance: 255.3
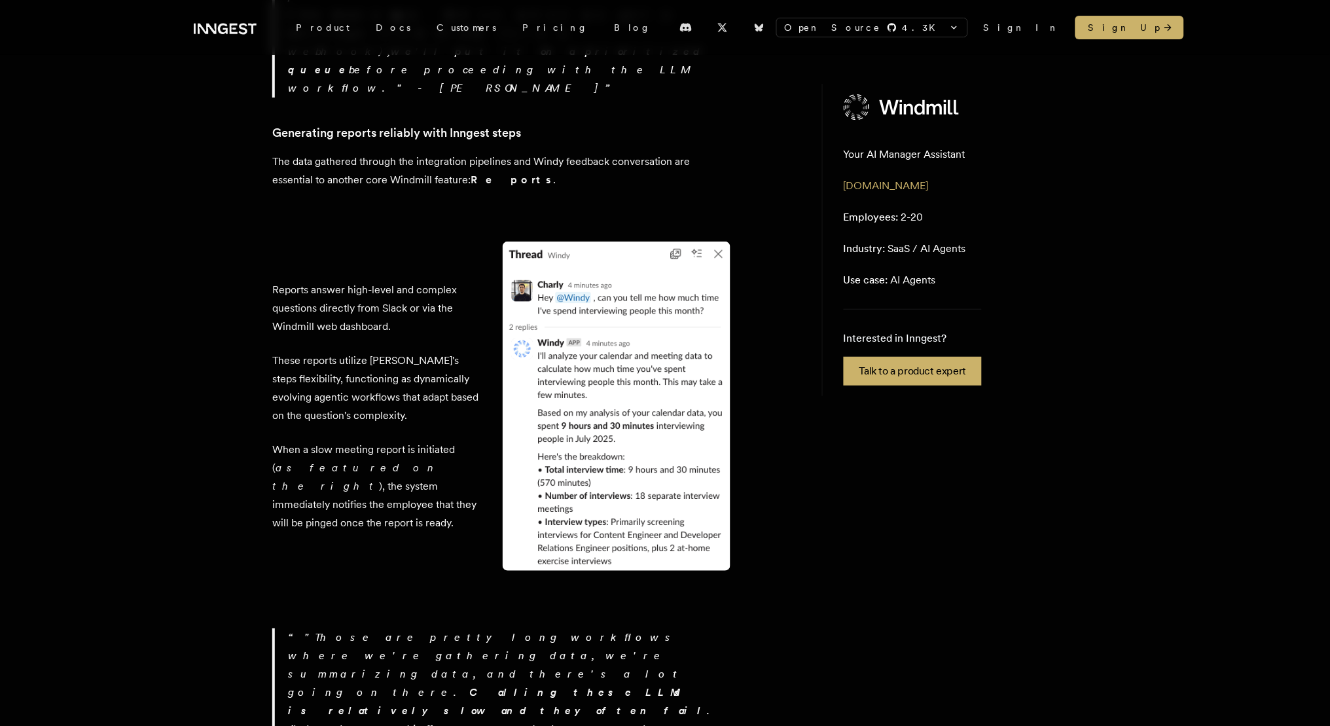
drag, startPoint x: 359, startPoint y: 399, endPoint x: 268, endPoint y: 340, distance: 108.4
drag, startPoint x: 340, startPoint y: 461, endPoint x: 272, endPoint y: 424, distance: 77.3
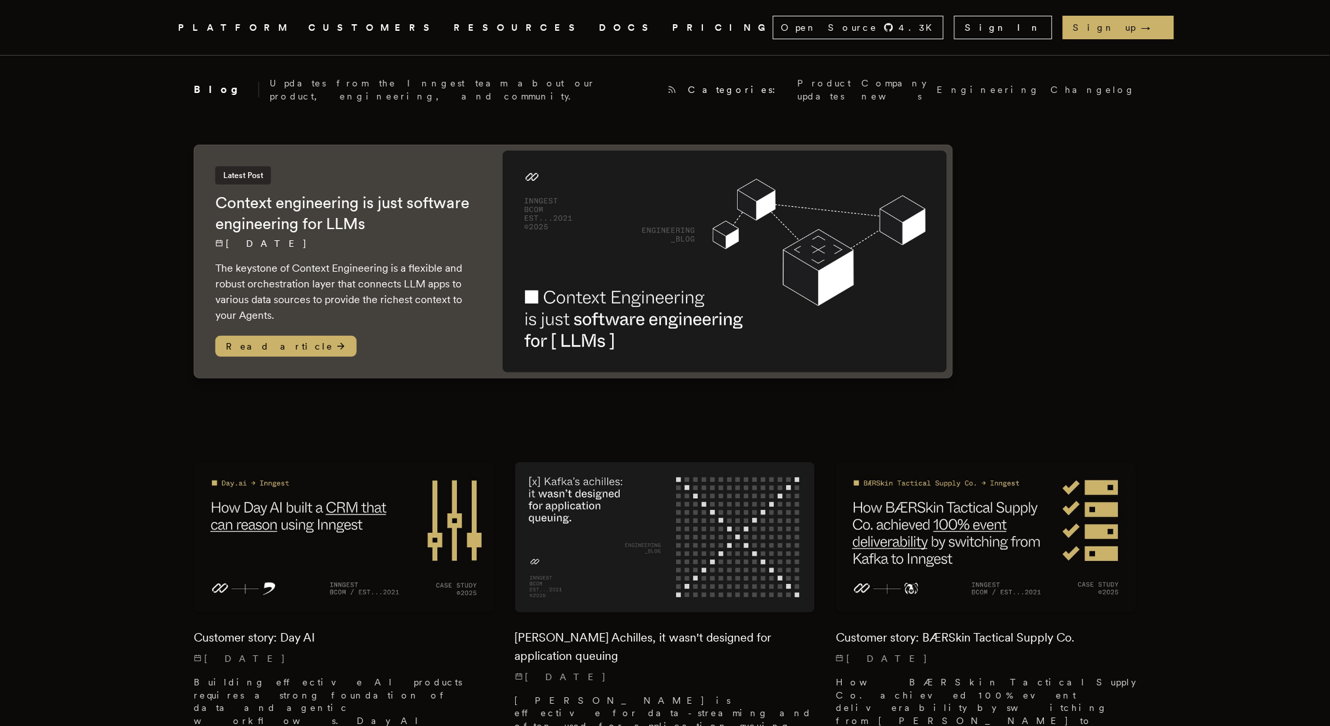
click at [364, 22] on link "CUSTOMERS" at bounding box center [373, 28] width 130 height 16
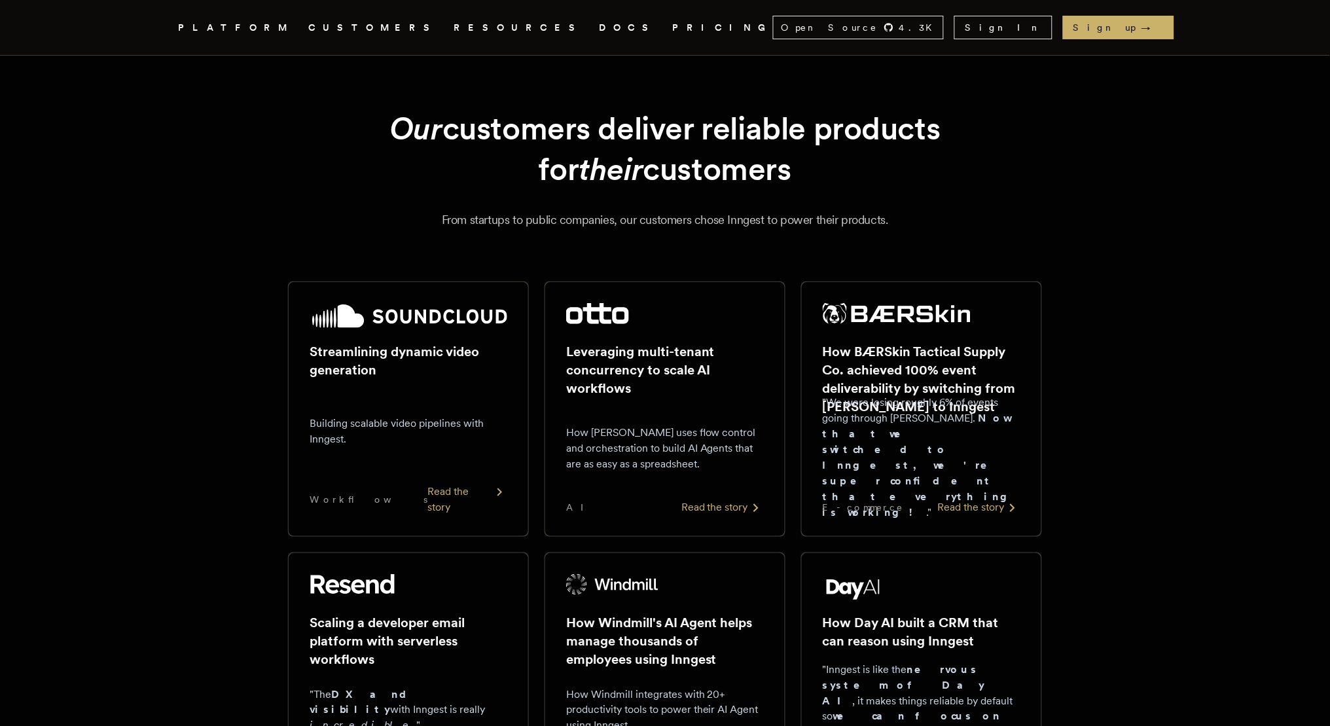
drag, startPoint x: 396, startPoint y: 123, endPoint x: 890, endPoint y: 168, distance: 495.7
click at [890, 168] on h1 "Our customers deliver reliable products for their customers" at bounding box center [664, 149] width 691 height 82
copy h1 "Our customers deliver reliable products for their customers"
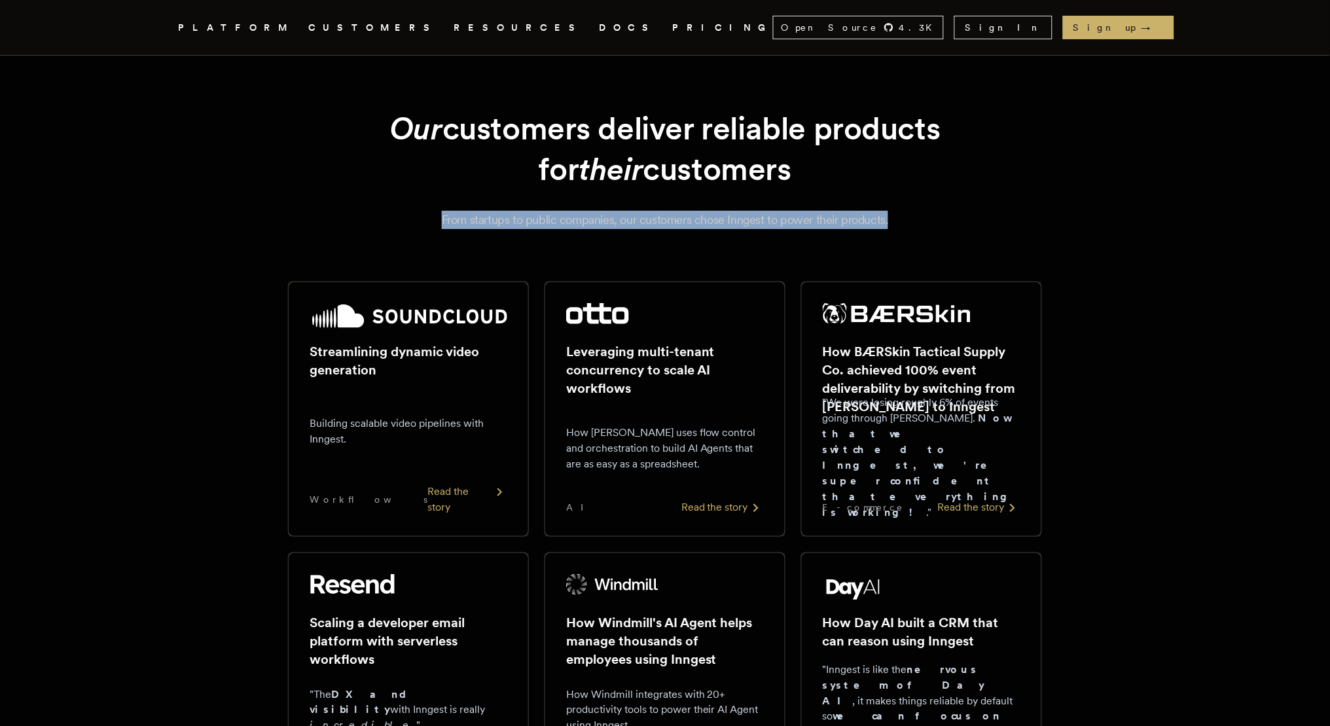
drag, startPoint x: 444, startPoint y: 220, endPoint x: 958, endPoint y: 223, distance: 513.9
click at [958, 223] on p "From startups to public companies, our customers chose Inngest to power their p…" at bounding box center [665, 220] width 943 height 18
copy p "From startups to public companies, our customers chose Inngest to power their p…"
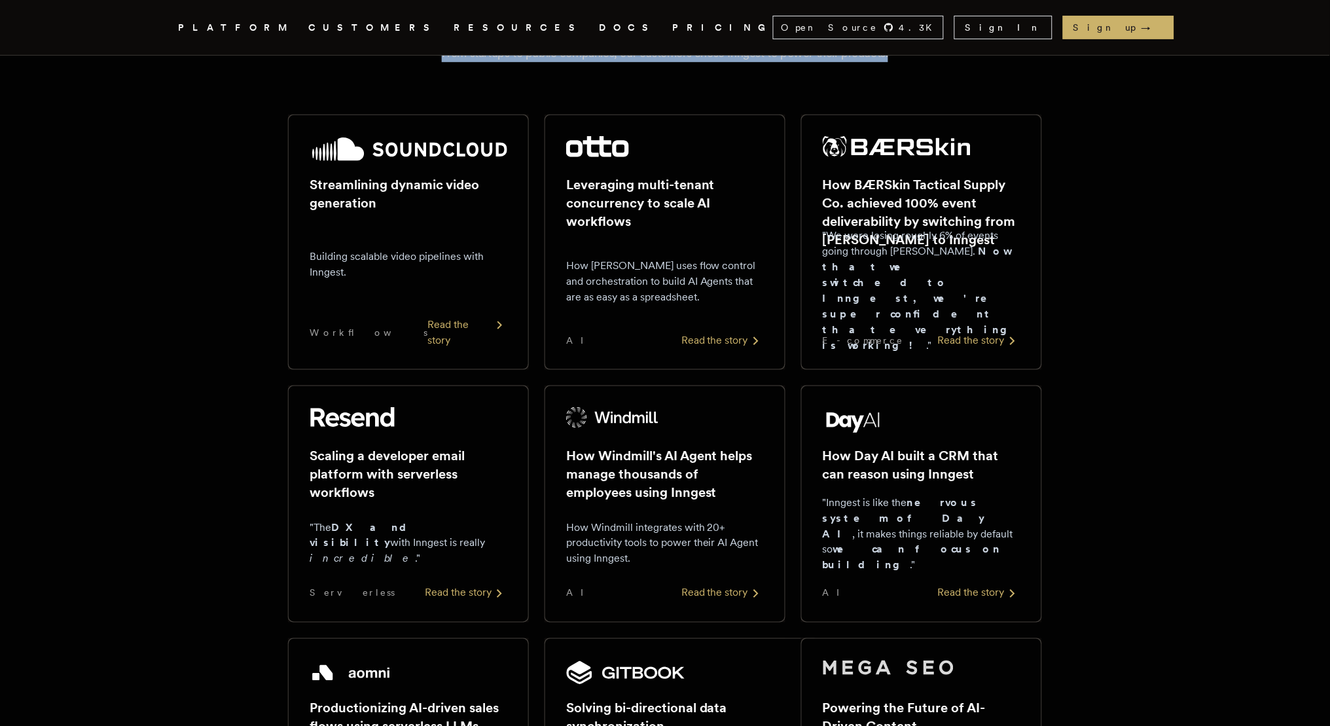
scroll to position [181, 0]
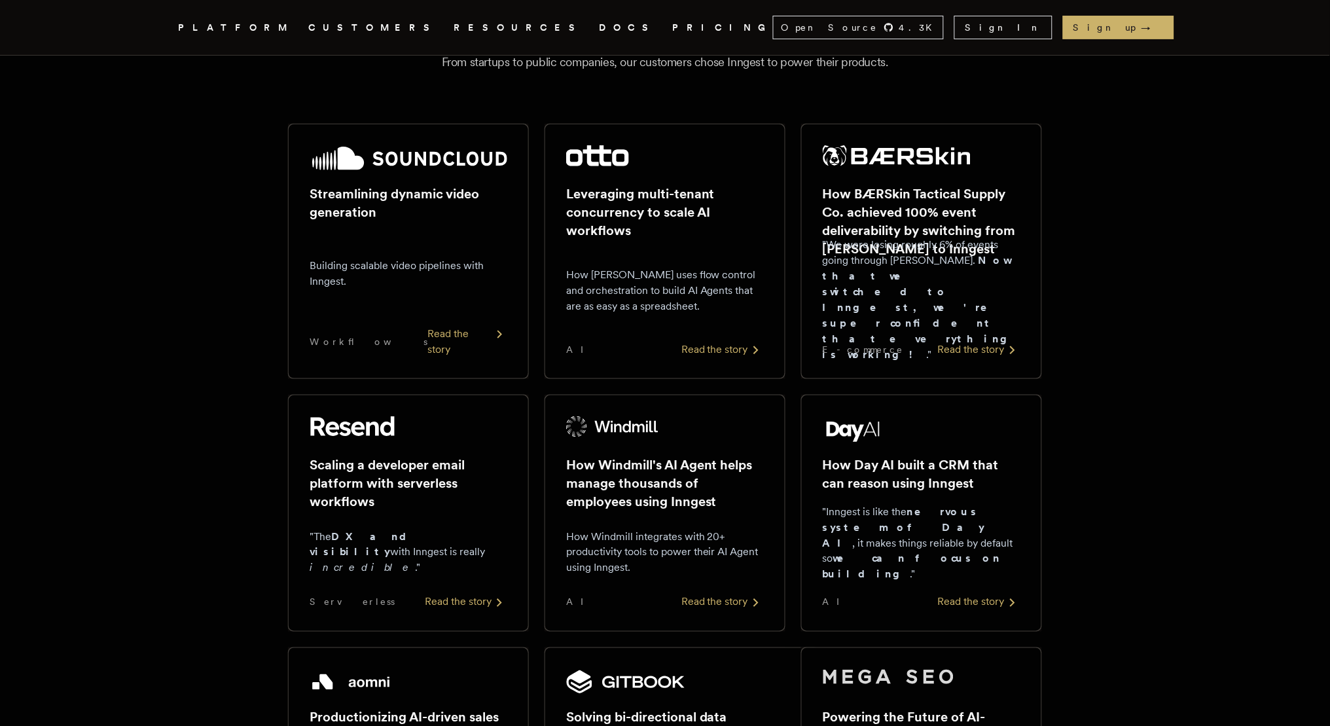
scroll to position [189, 0]
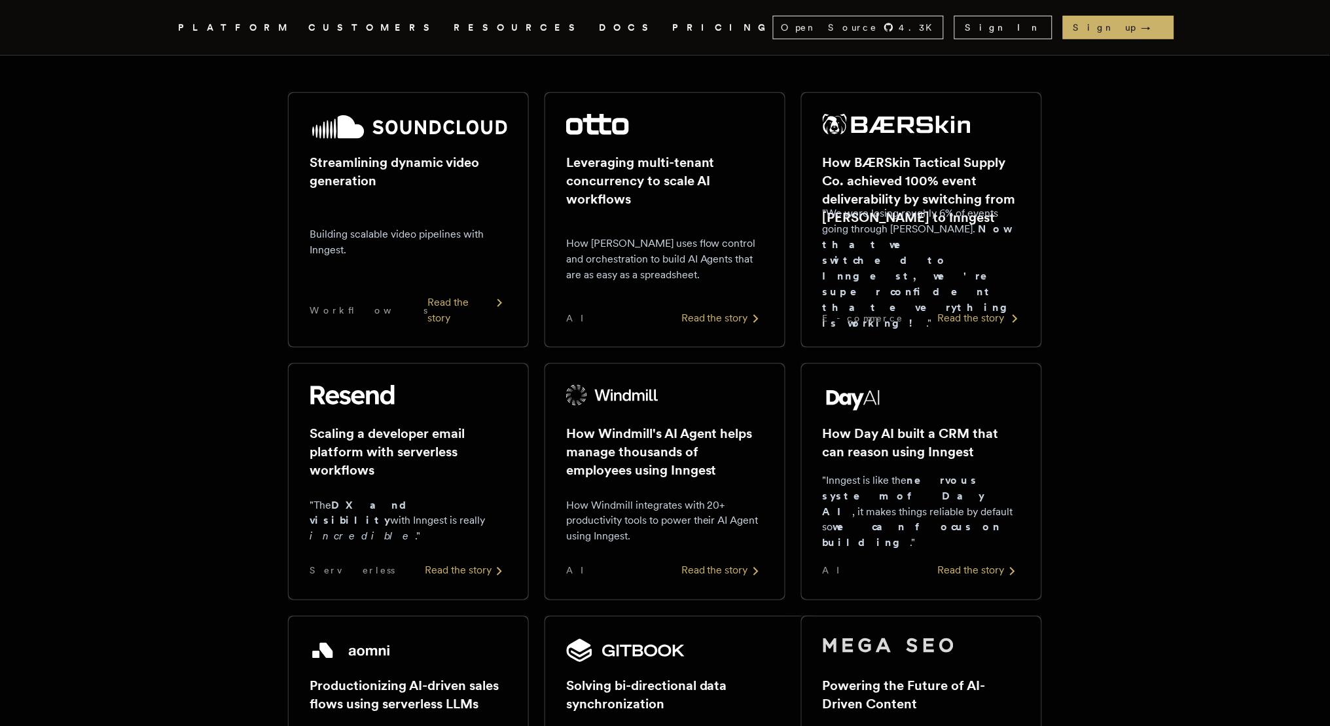
click at [882, 206] on h2 "How BÆRSkin Tactical Supply Co. achieved 100% event deliverability by switching…" at bounding box center [922, 189] width 198 height 73
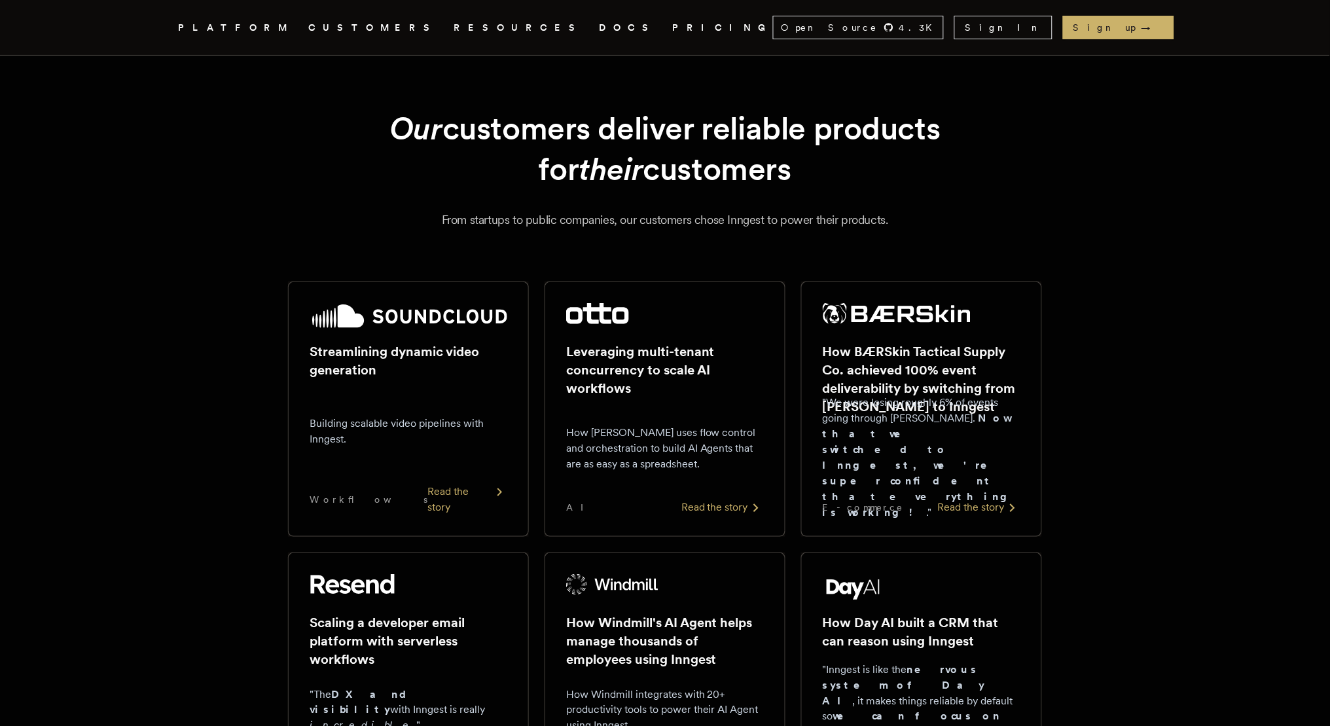
scroll to position [189, 0]
